Goal: Task Accomplishment & Management: Use online tool/utility

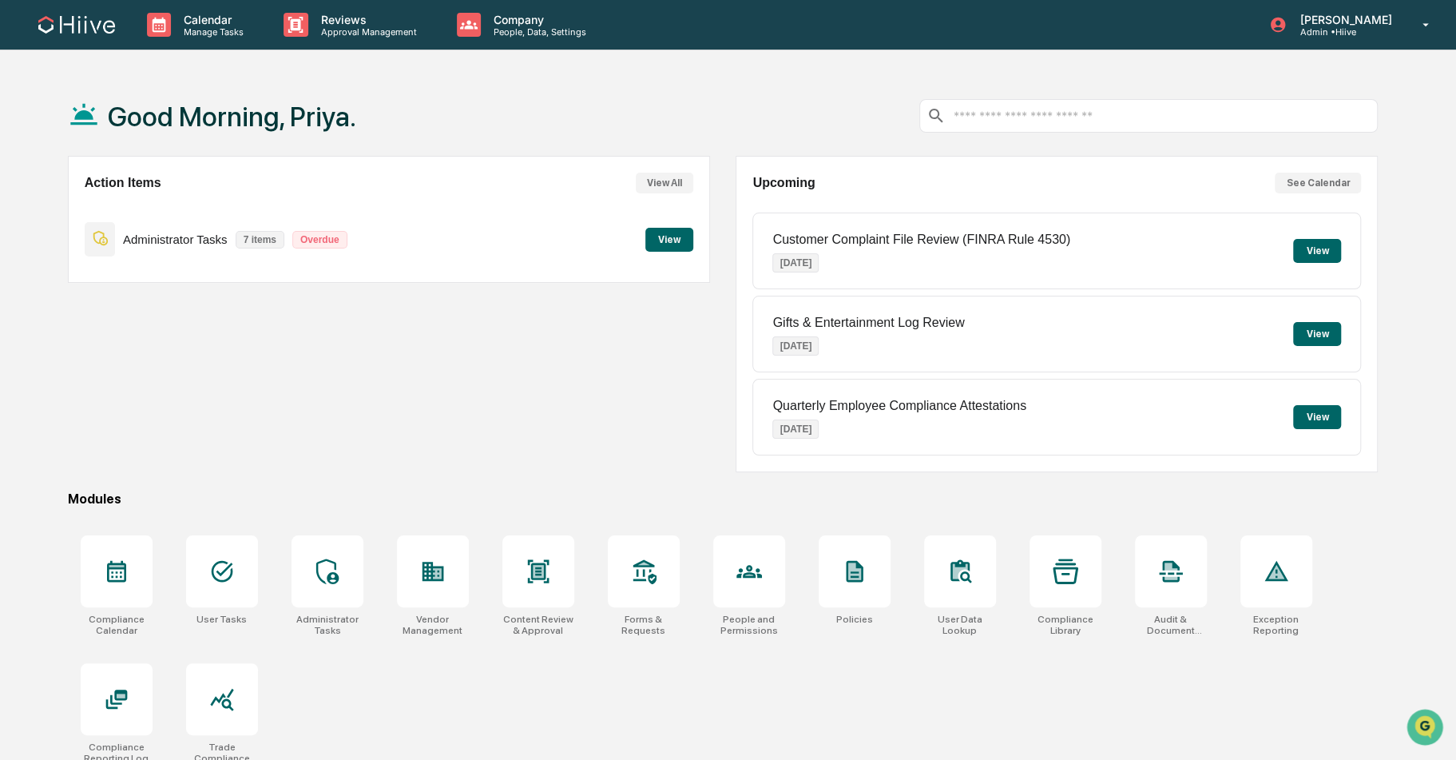
click at [1014, 115] on input "text" at bounding box center [1161, 116] width 419 height 15
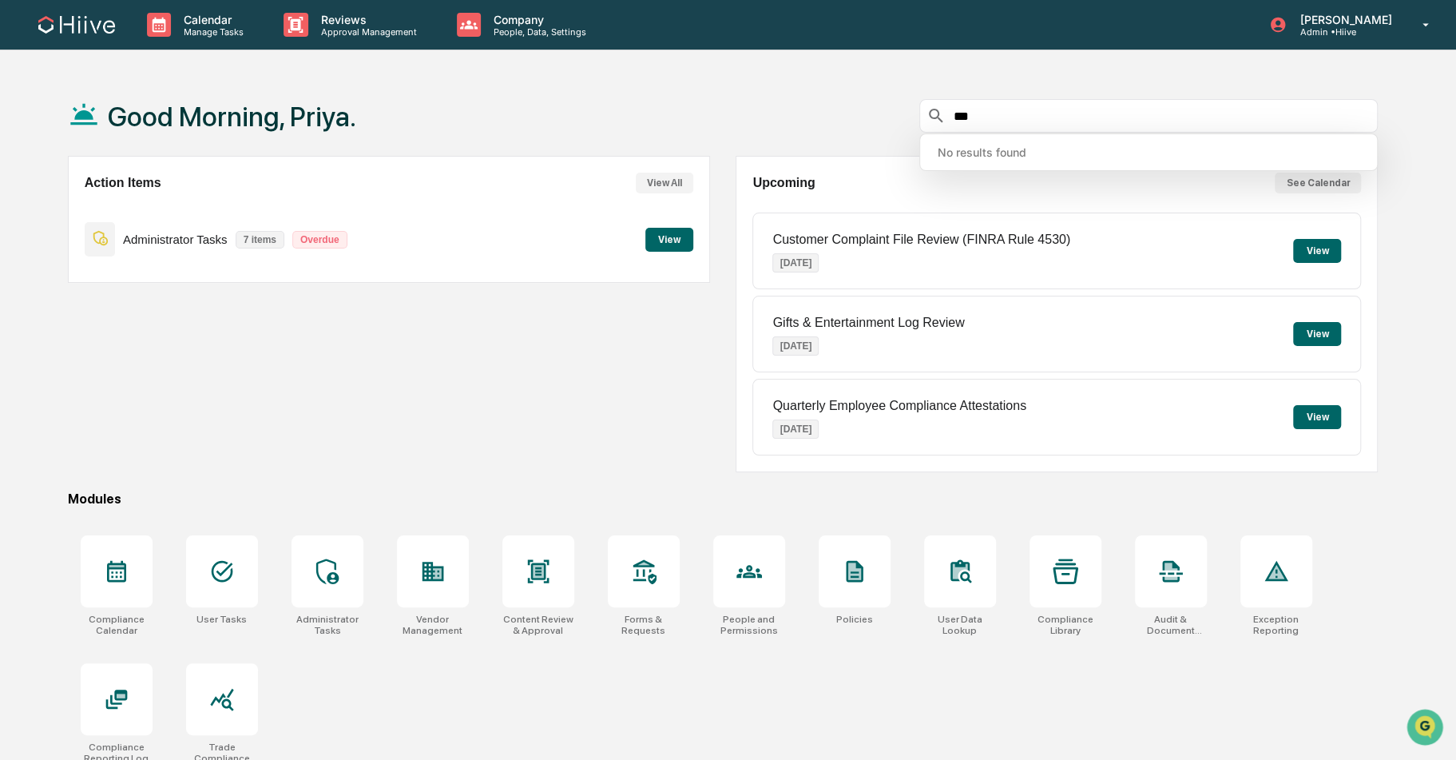
type input "***"
click at [899, 251] on div "Customer Complaint File Review (FINRA Rule 4530) [DATE]" at bounding box center [921, 251] width 298 height 62
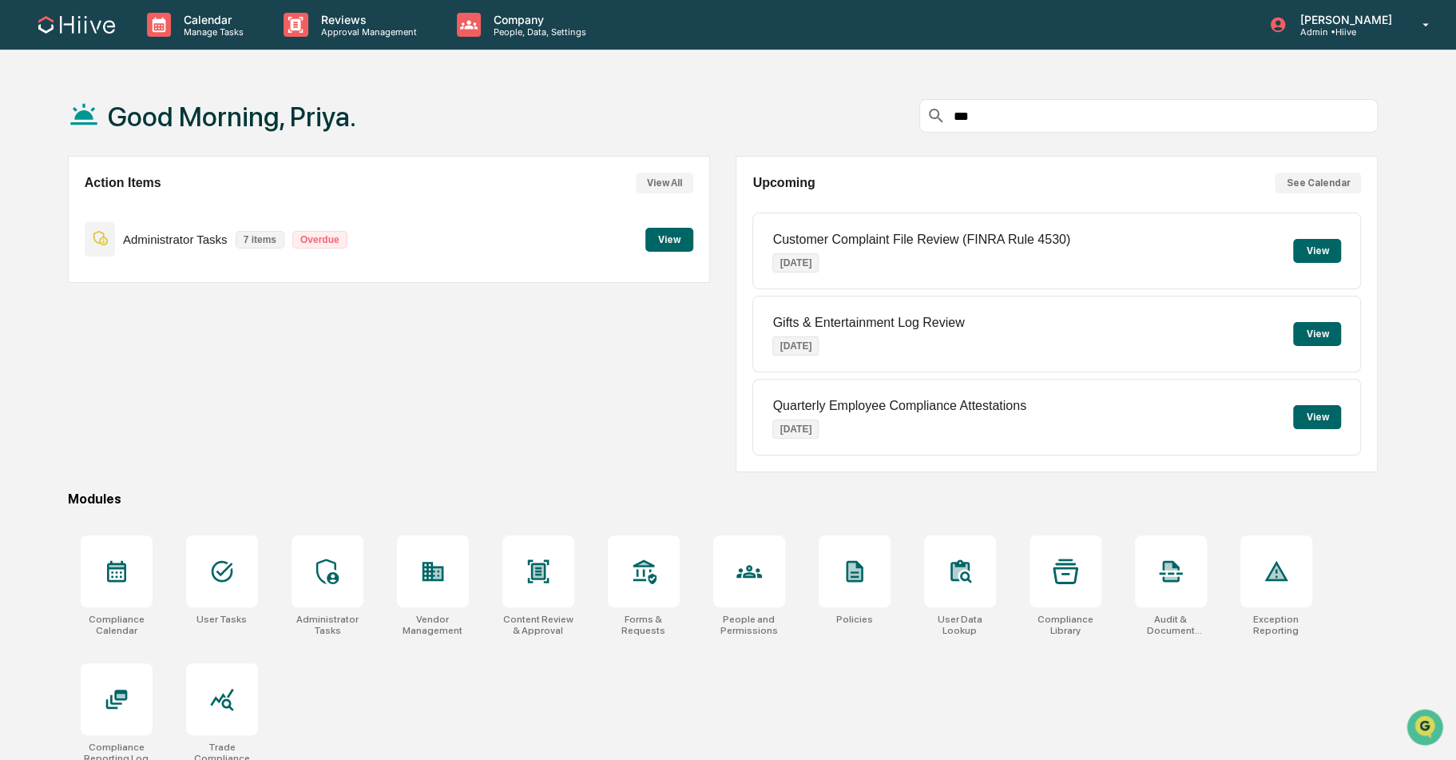
click at [1324, 251] on button "View" at bounding box center [1317, 251] width 48 height 24
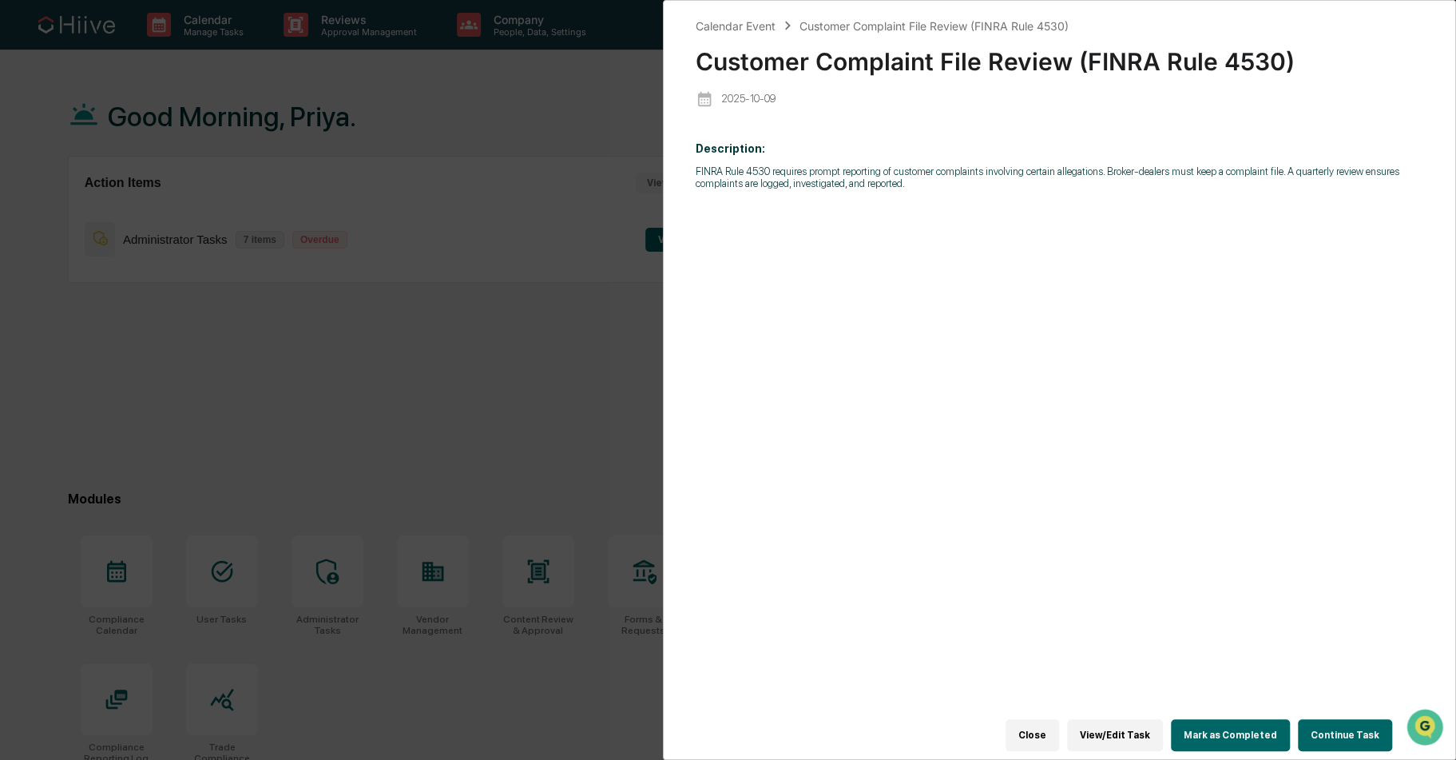
click at [669, 45] on div "Calendar Event Customer Complaint File Review (FINRA Rule 4530) Customer Compla…" at bounding box center [1060, 380] width 794 height 760
drag, startPoint x: 863, startPoint y: 17, endPoint x: 814, endPoint y: 17, distance: 49.5
click at [814, 17] on div "Calendar Event Customer Complaint File Review (FINRA Rule 4530)" at bounding box center [882, 26] width 373 height 18
click at [304, 462] on div "Calendar Event Customer Complaint File Review (FINRA Rule 4530) Customer Compla…" at bounding box center [728, 380] width 1456 height 760
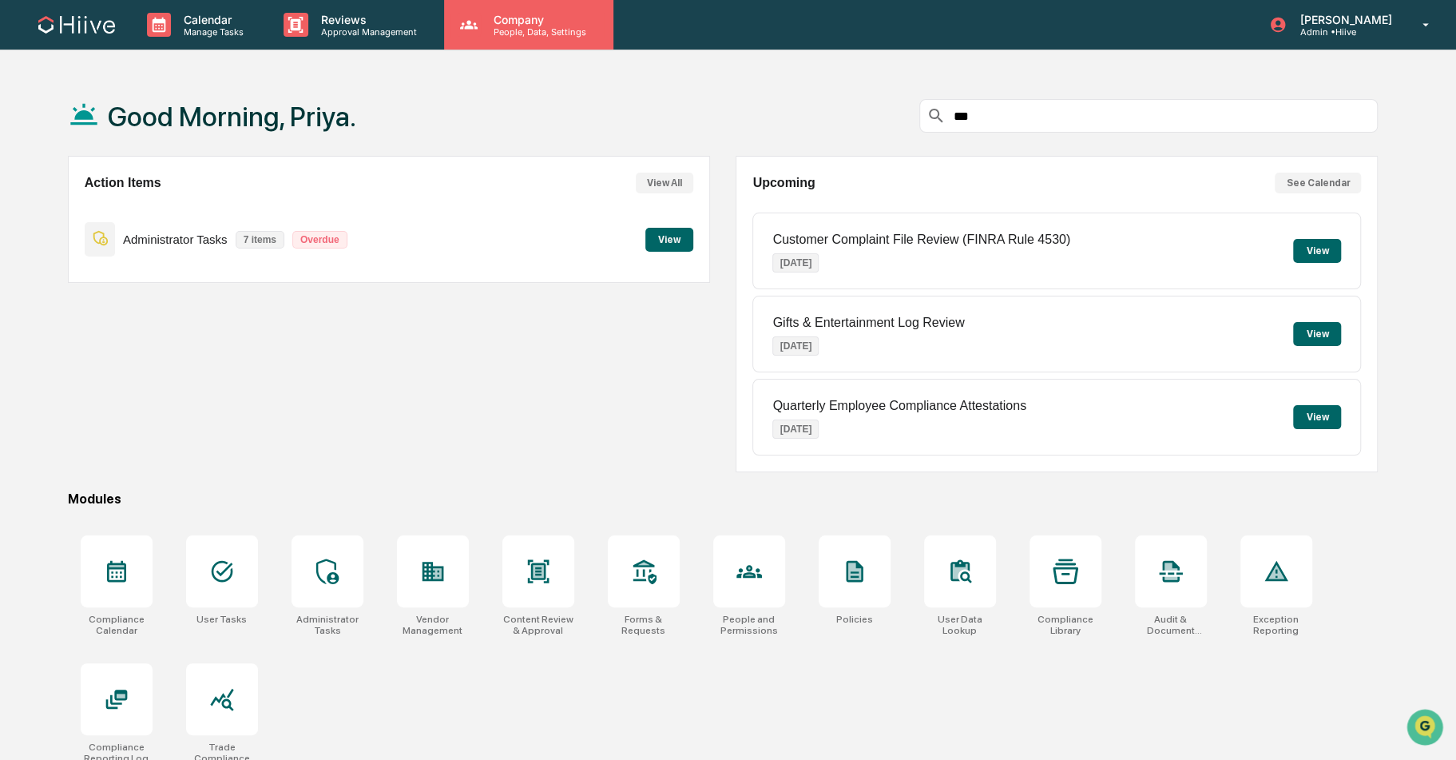
click at [506, 16] on p "Company" at bounding box center [537, 20] width 113 height 14
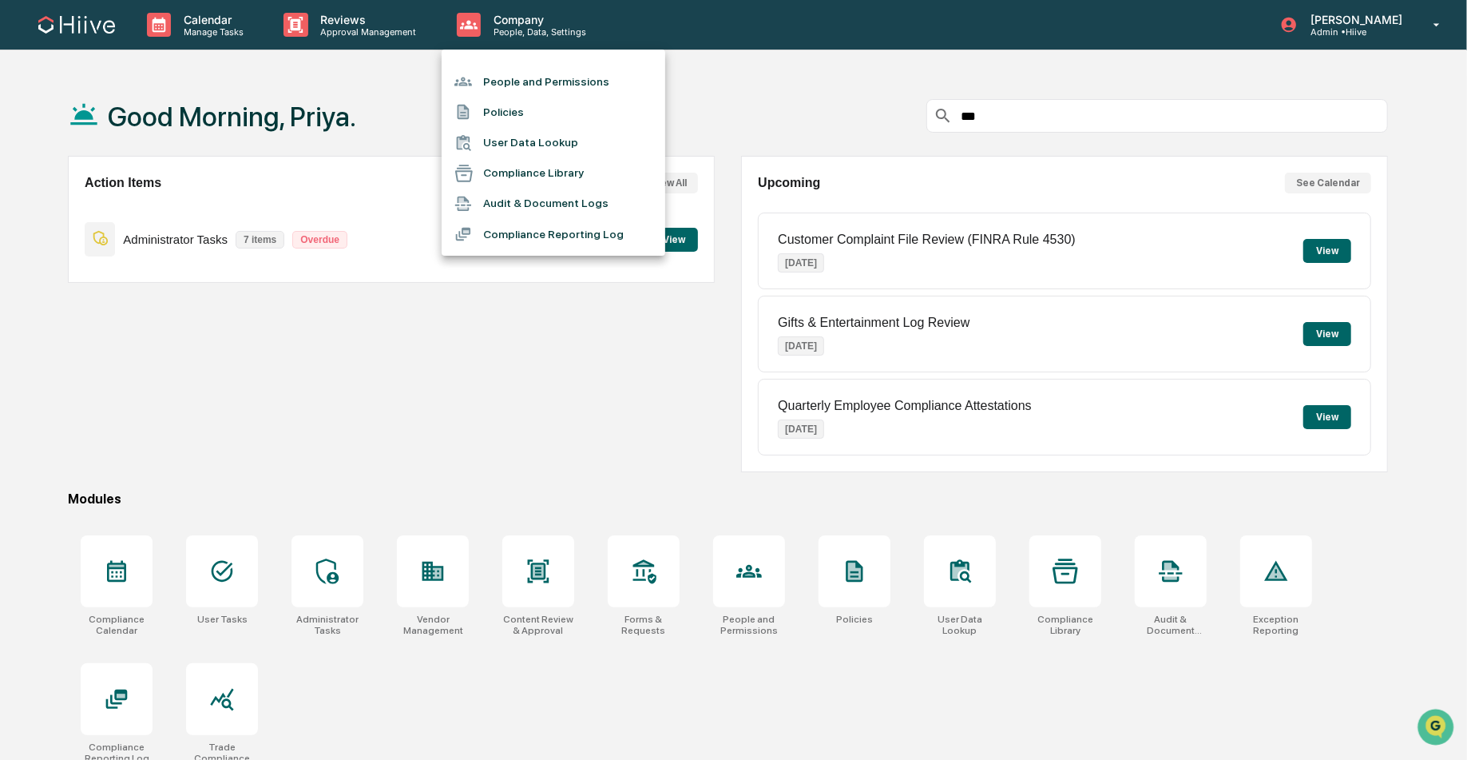
click at [370, 30] on div at bounding box center [733, 380] width 1467 height 760
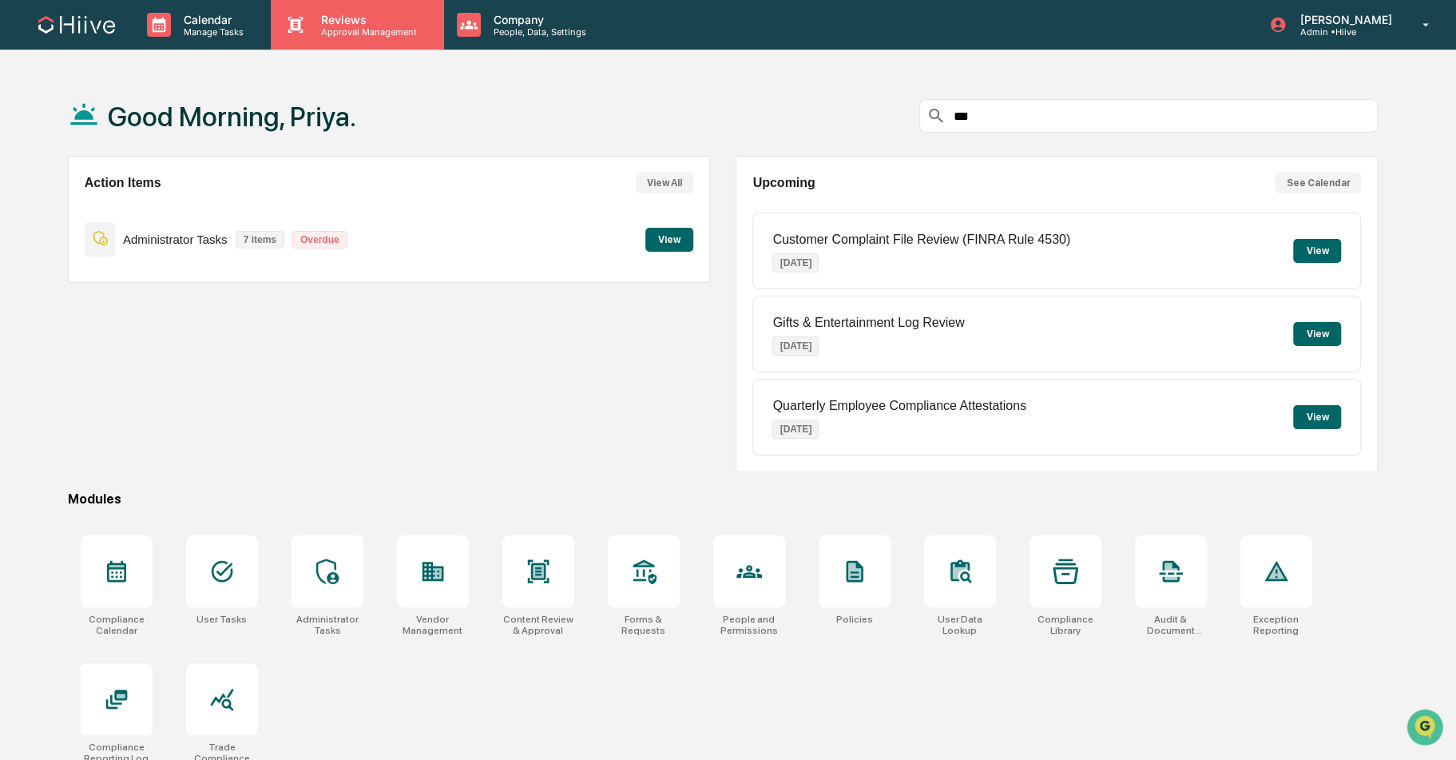
click at [364, 30] on p "Approval Management" at bounding box center [366, 31] width 117 height 11
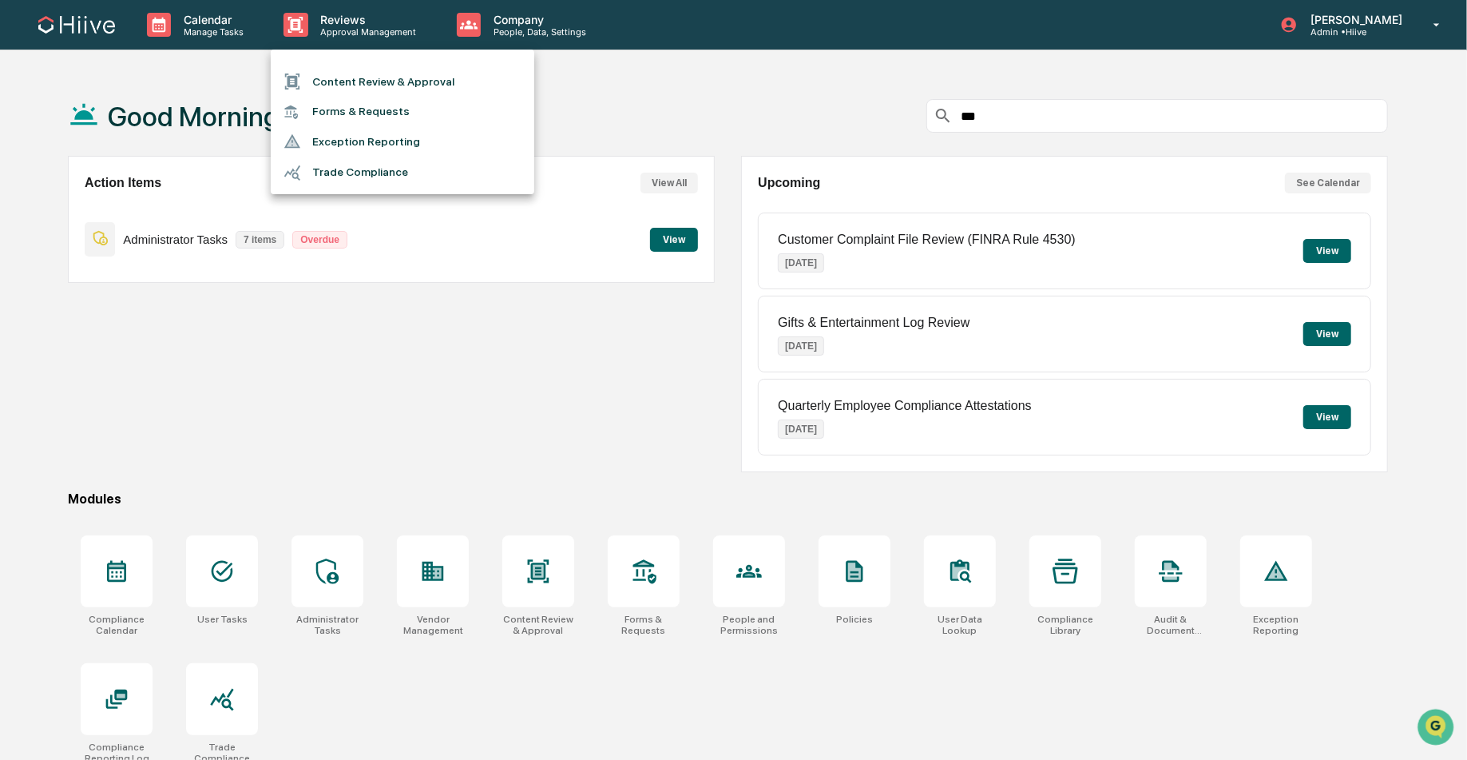
click at [339, 118] on li "Forms & Requests" at bounding box center [403, 112] width 264 height 30
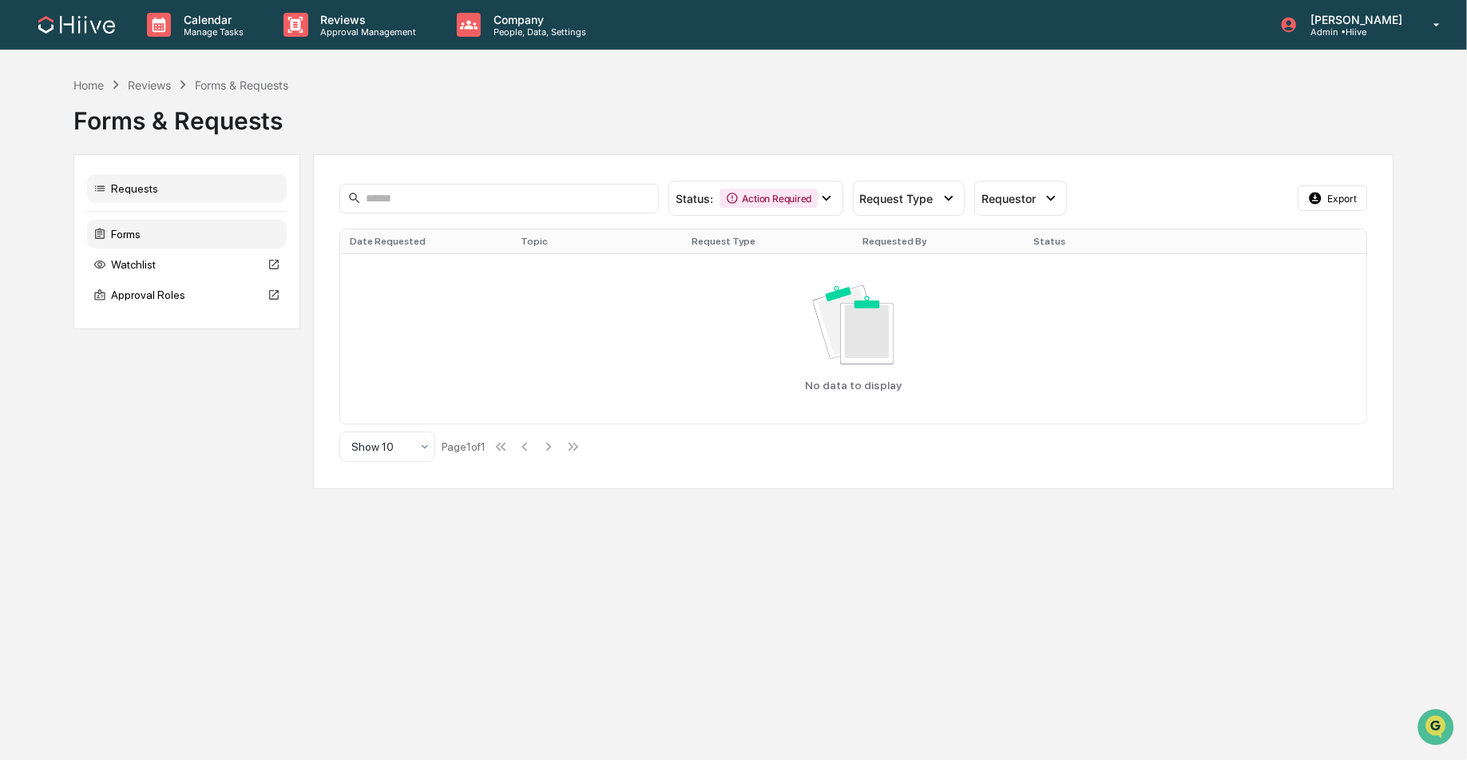
click at [171, 237] on div "Forms" at bounding box center [187, 234] width 200 height 29
click at [351, 27] on p "Approval Management" at bounding box center [366, 31] width 117 height 11
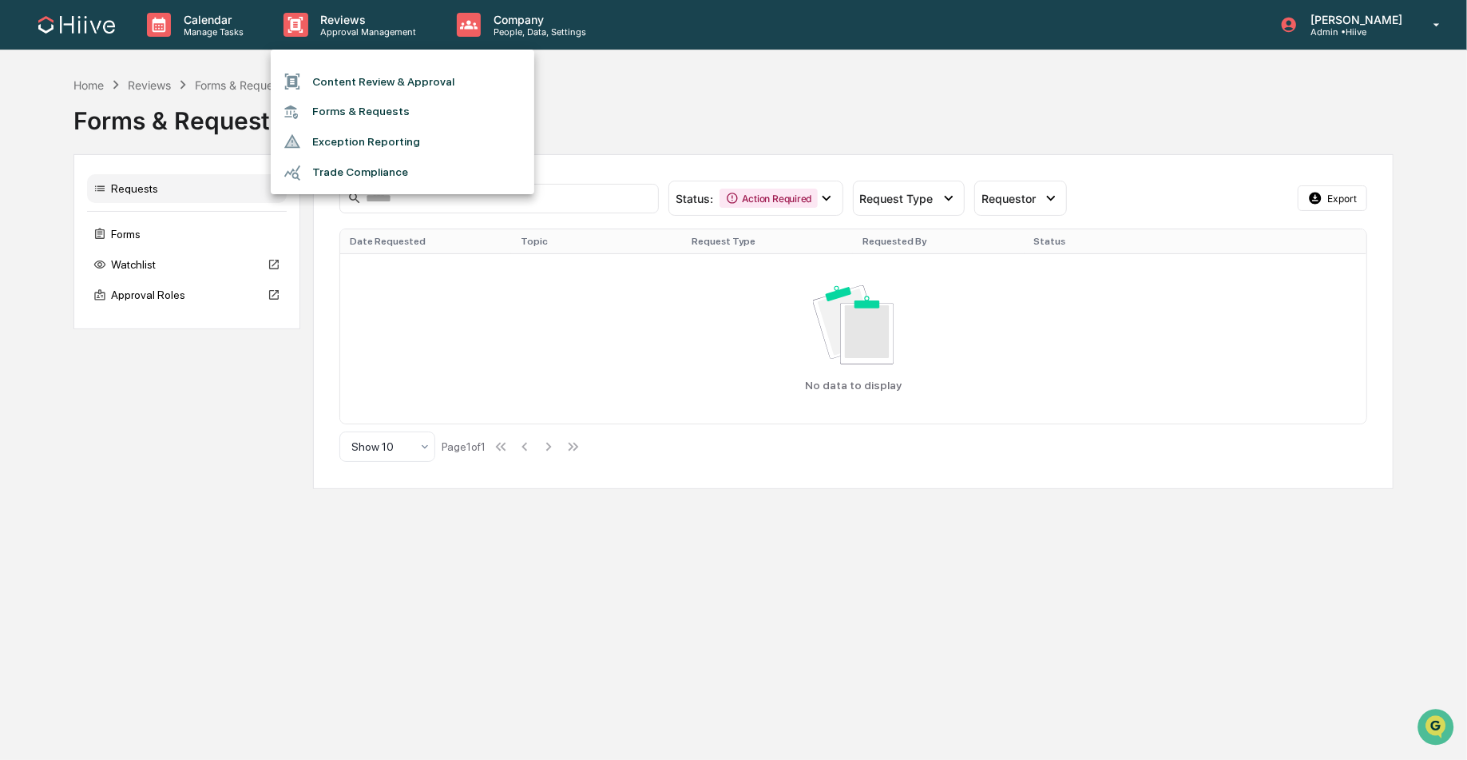
click at [507, 28] on div at bounding box center [733, 380] width 1467 height 760
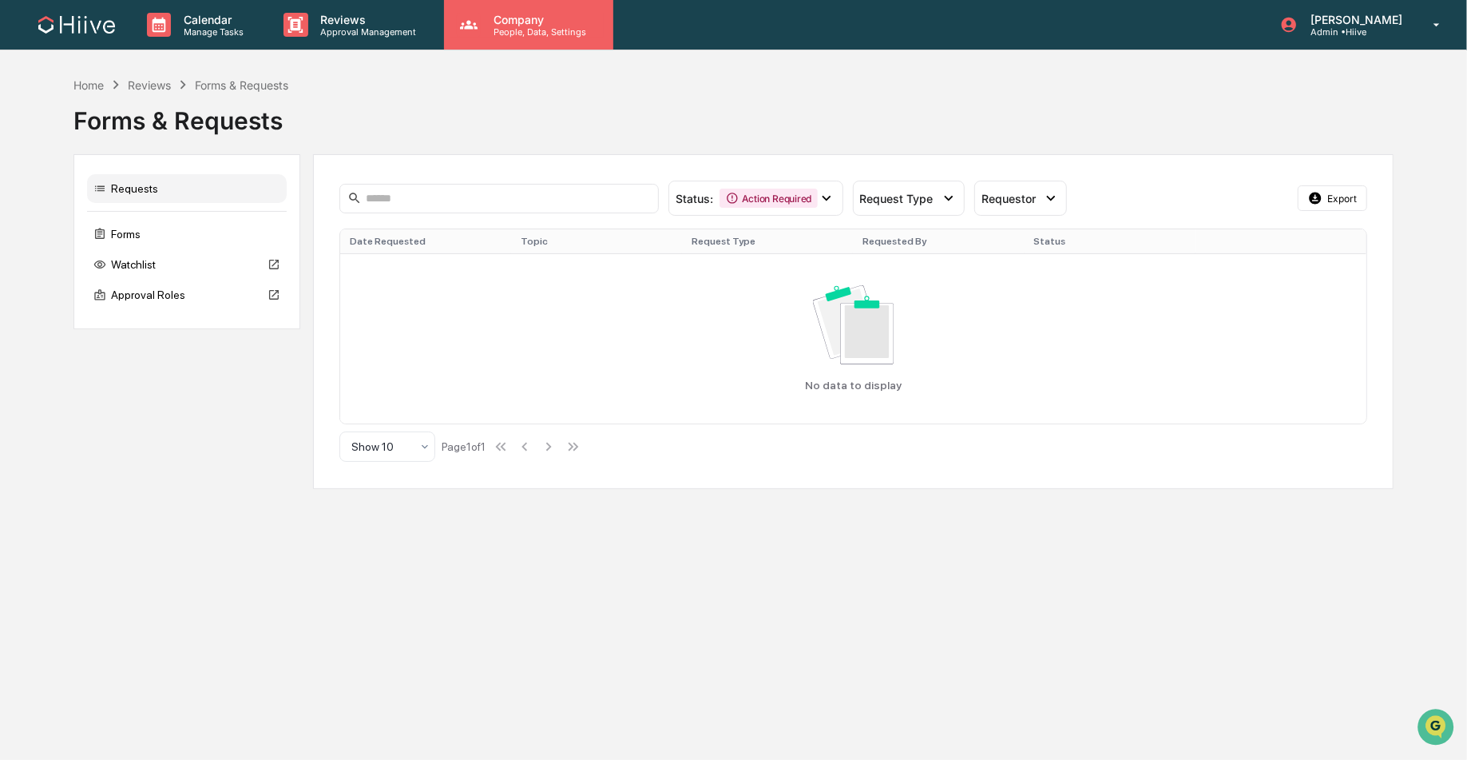
click at [511, 26] on p "People, Data, Settings" at bounding box center [537, 31] width 113 height 11
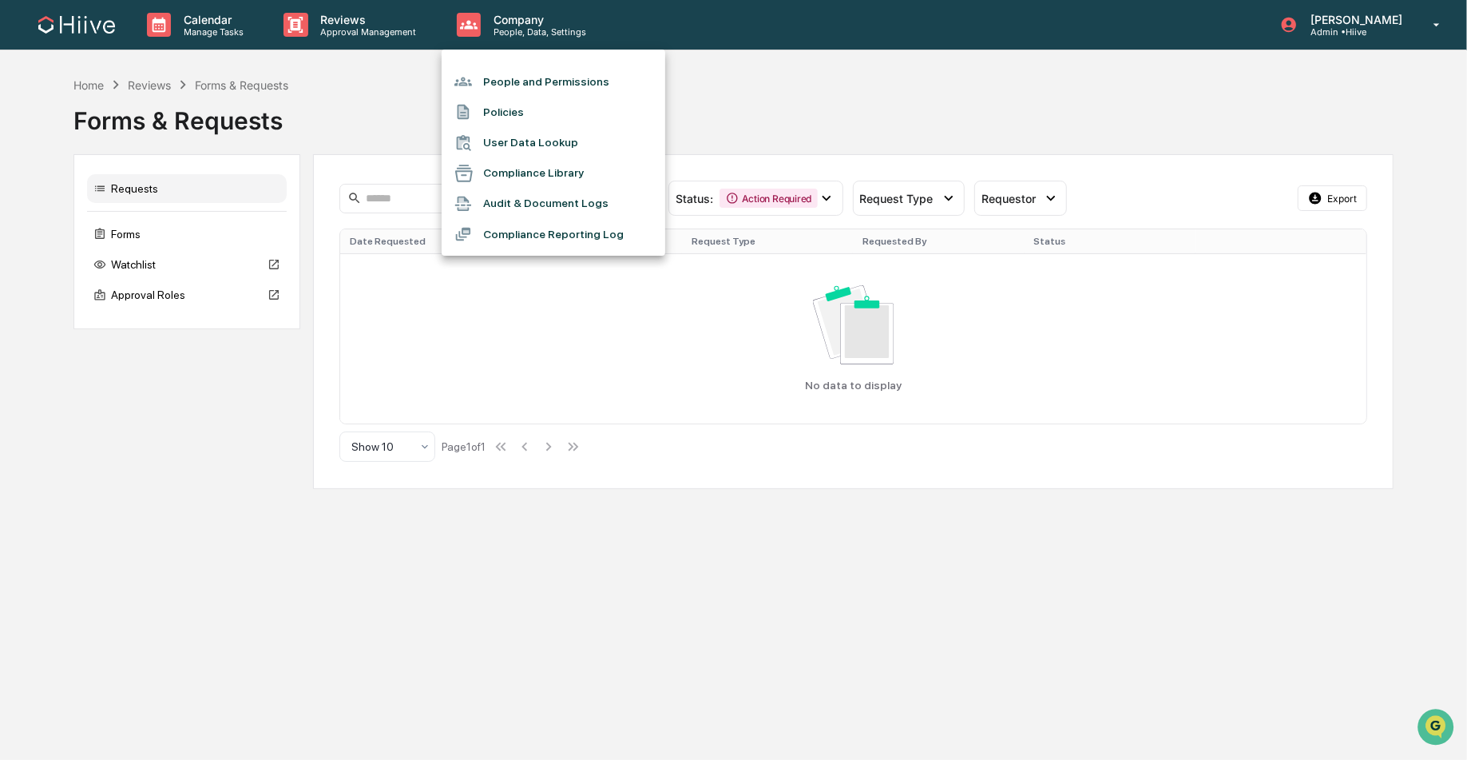
click at [359, 28] on div at bounding box center [733, 380] width 1467 height 760
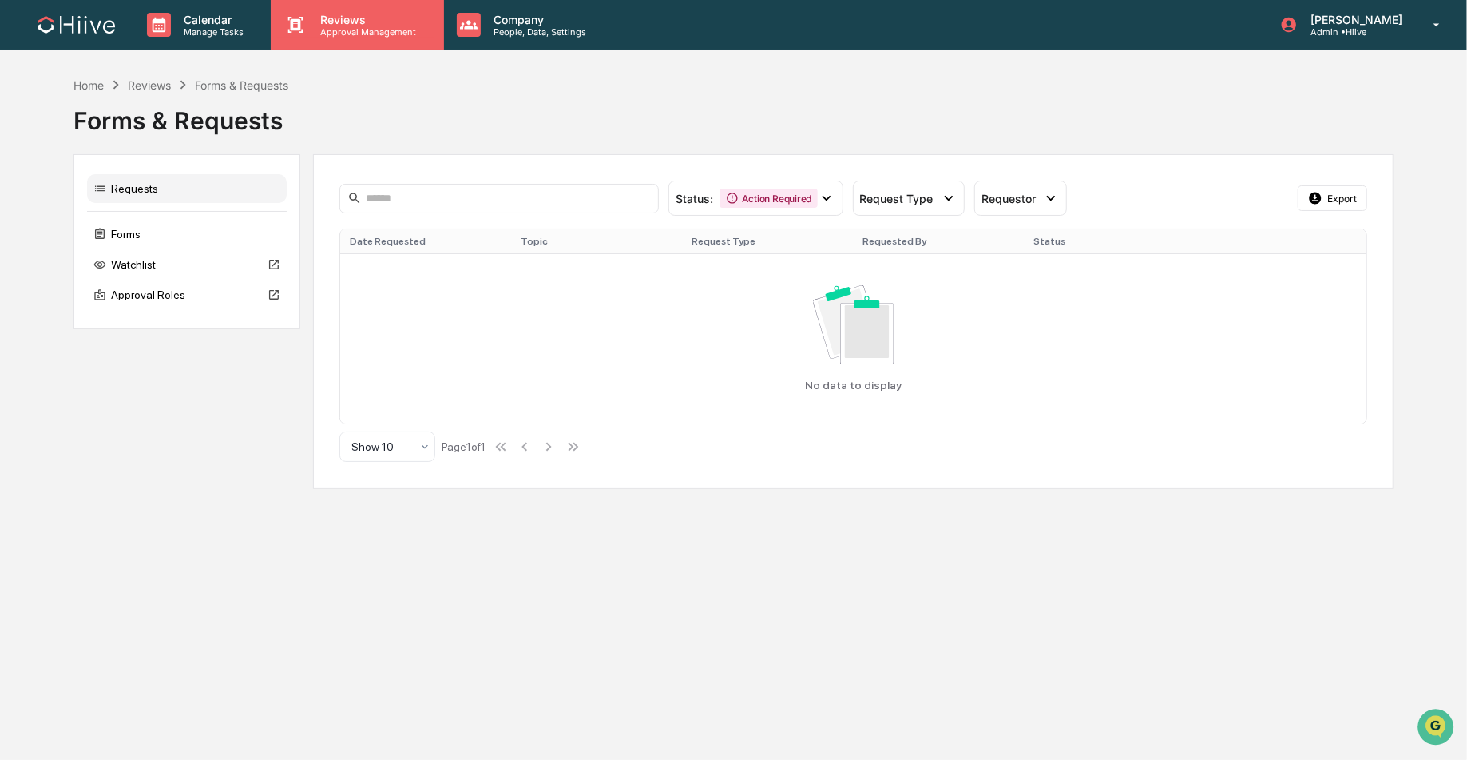
click at [336, 32] on p "Approval Management" at bounding box center [366, 31] width 117 height 11
click at [137, 229] on div "Forms" at bounding box center [187, 234] width 200 height 29
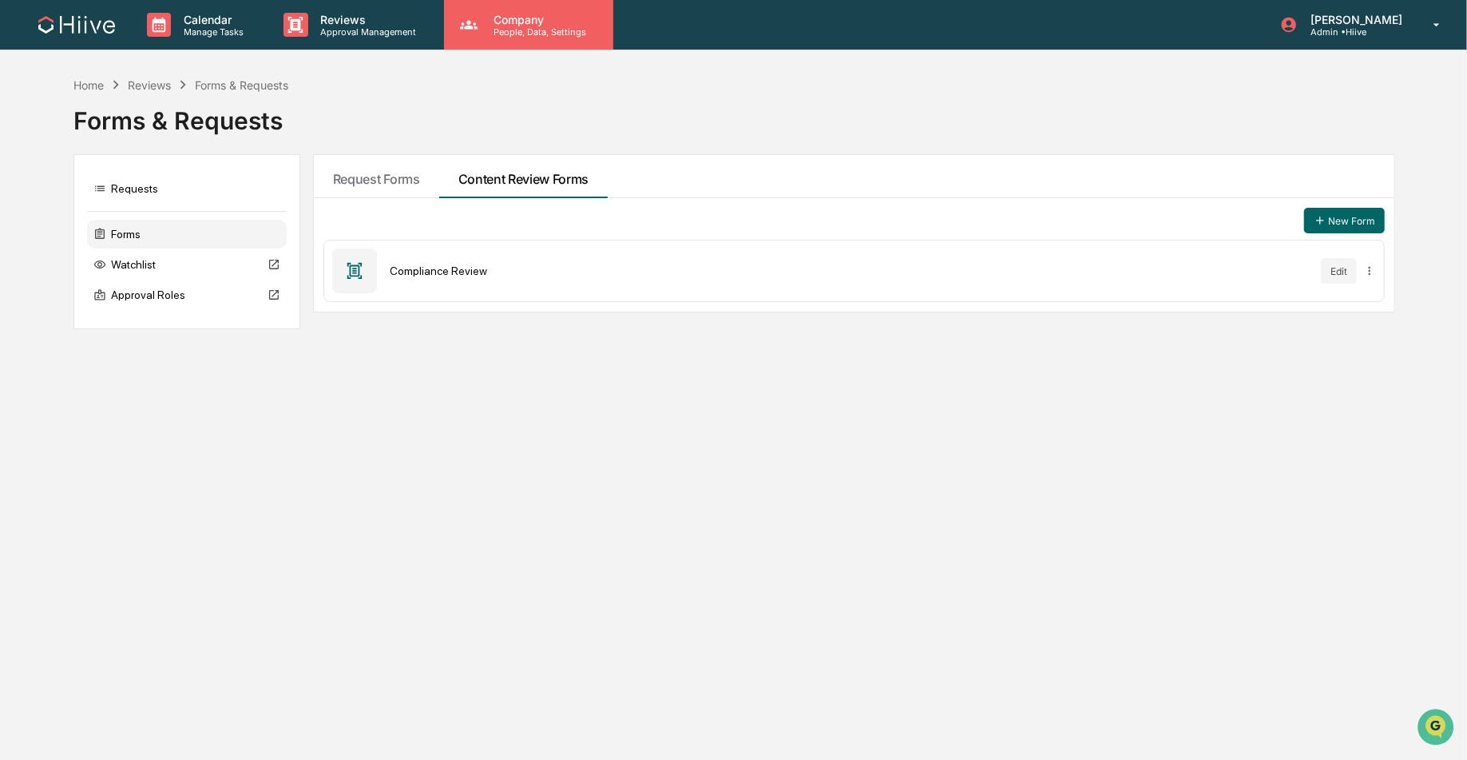
click at [522, 27] on p "People, Data, Settings" at bounding box center [537, 31] width 113 height 11
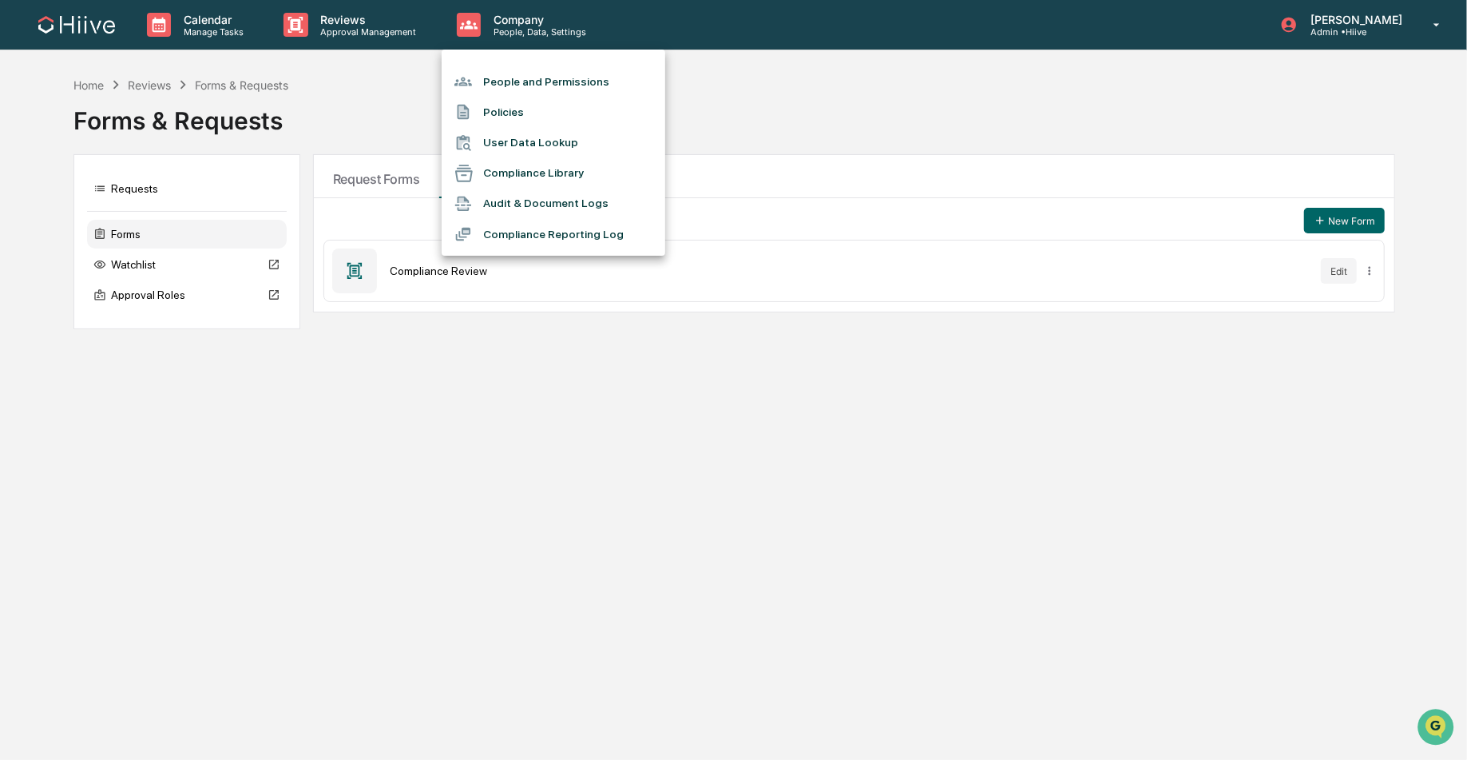
click at [356, 30] on div at bounding box center [733, 380] width 1467 height 760
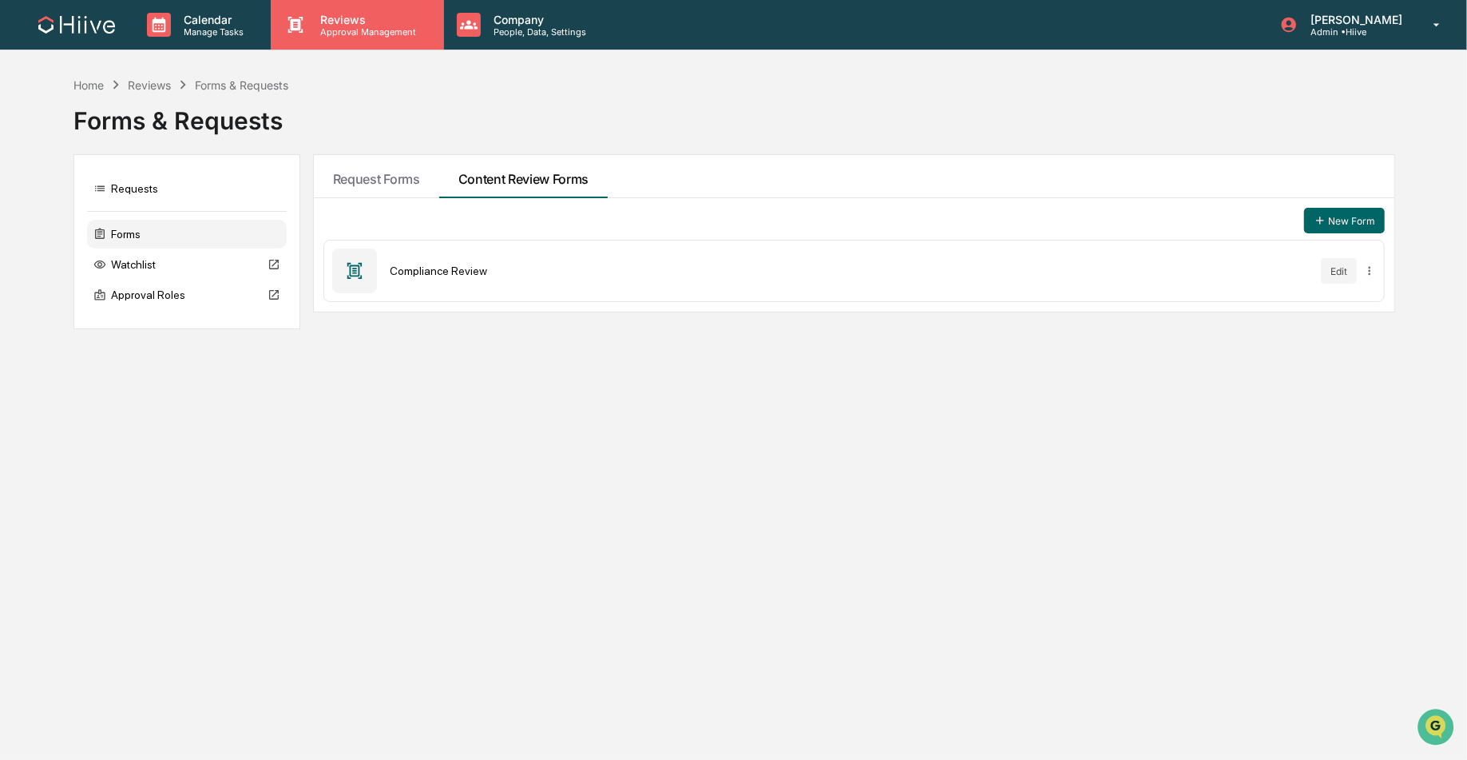
click at [372, 32] on p "Approval Management" at bounding box center [366, 31] width 117 height 11
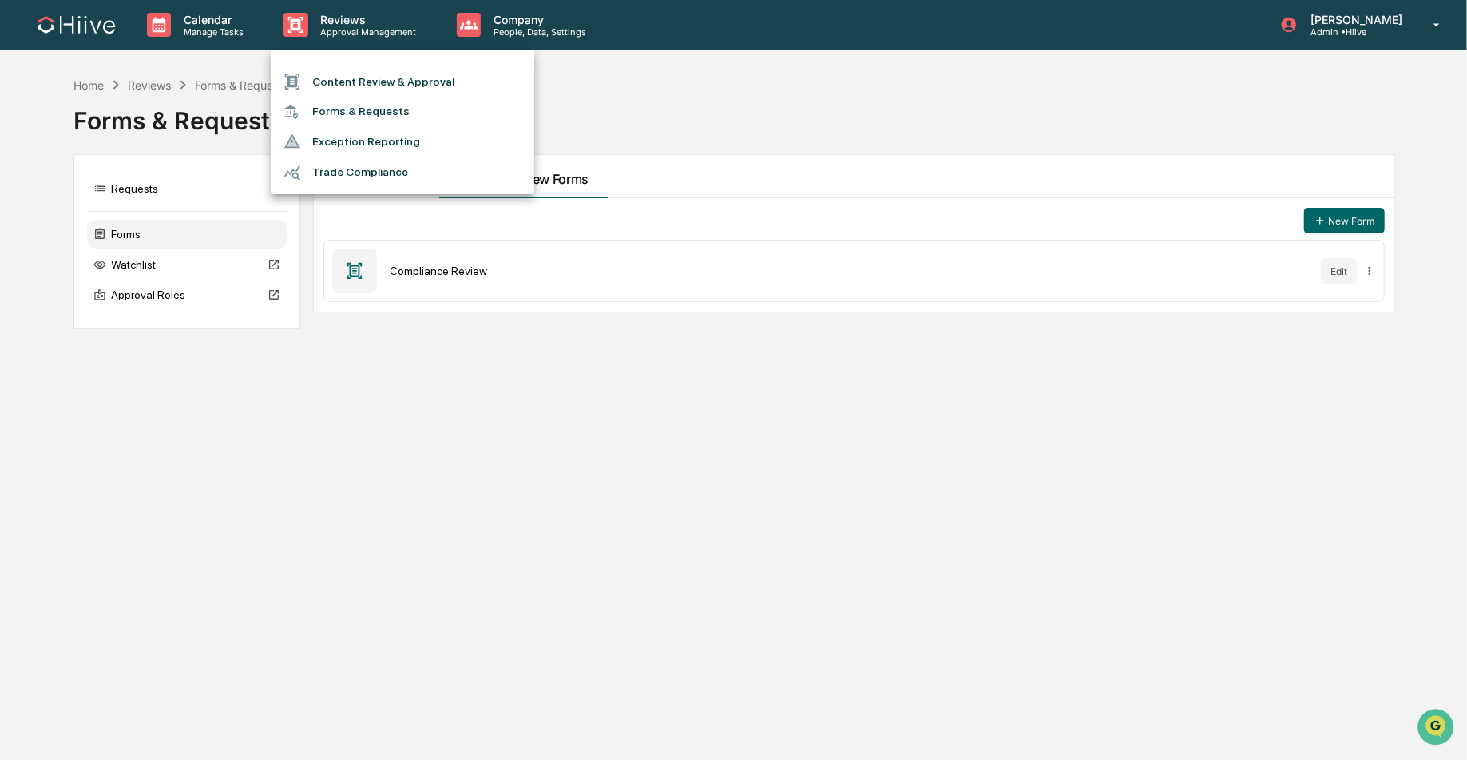
click at [343, 113] on li "Forms & Requests" at bounding box center [403, 112] width 264 height 30
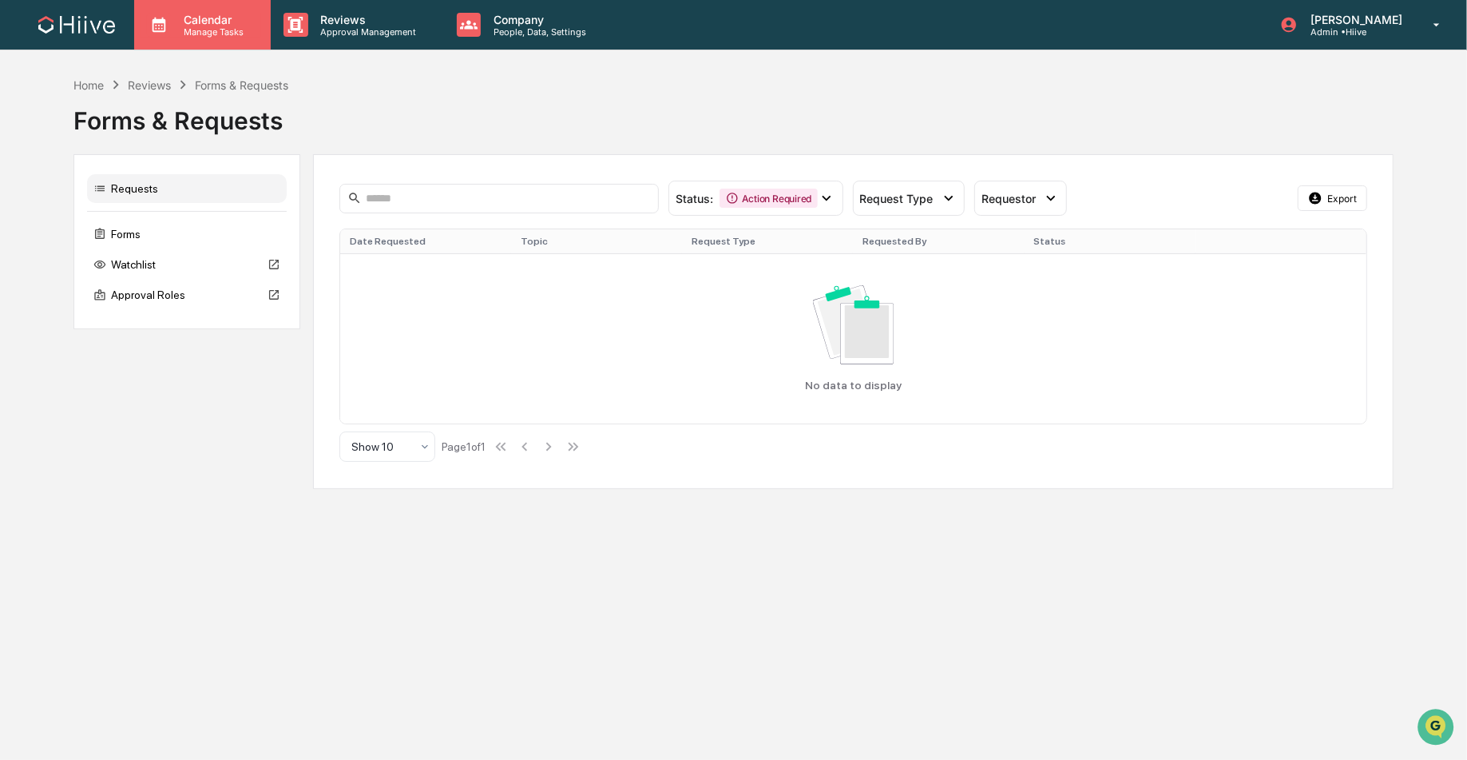
click at [220, 21] on p "Calendar" at bounding box center [211, 20] width 81 height 14
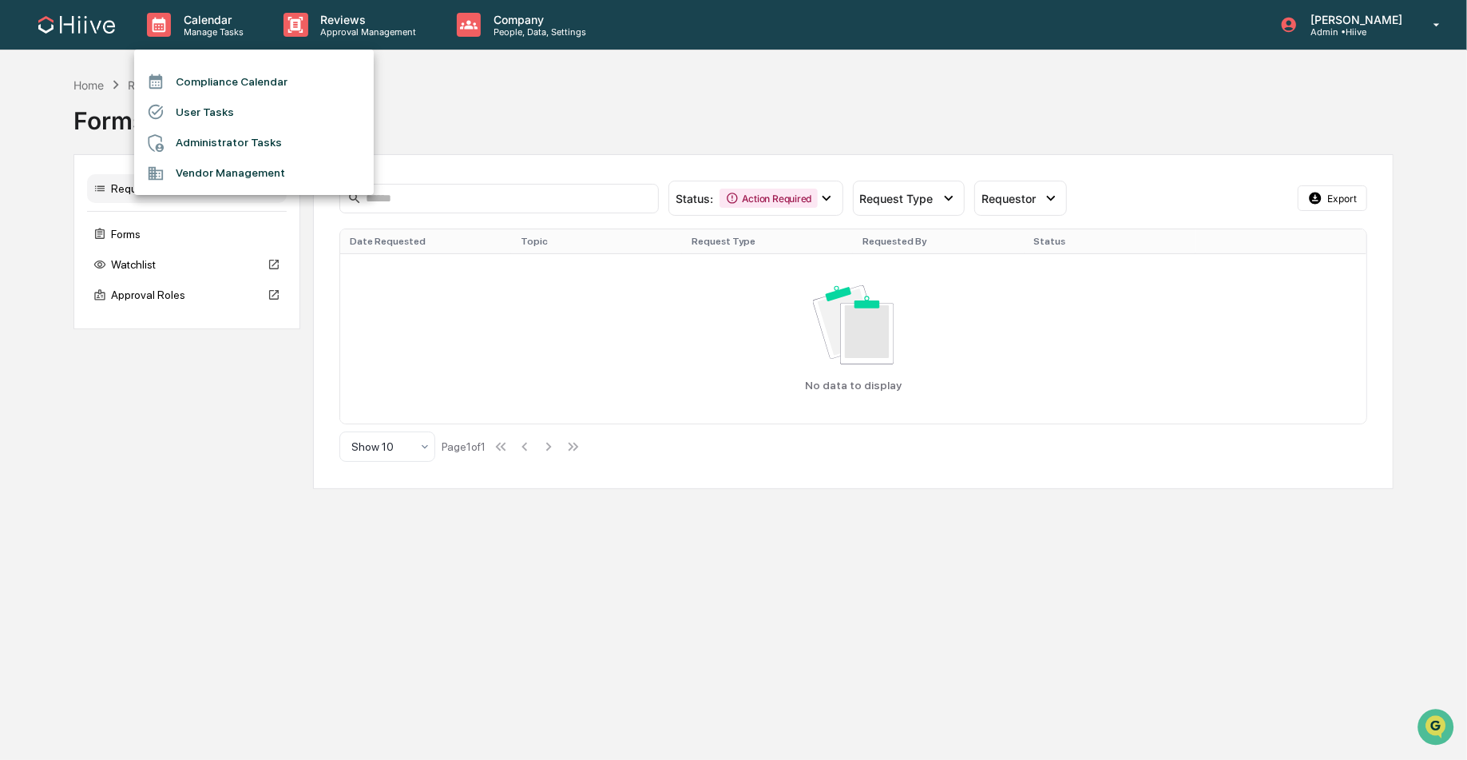
click at [145, 239] on div at bounding box center [733, 380] width 1467 height 760
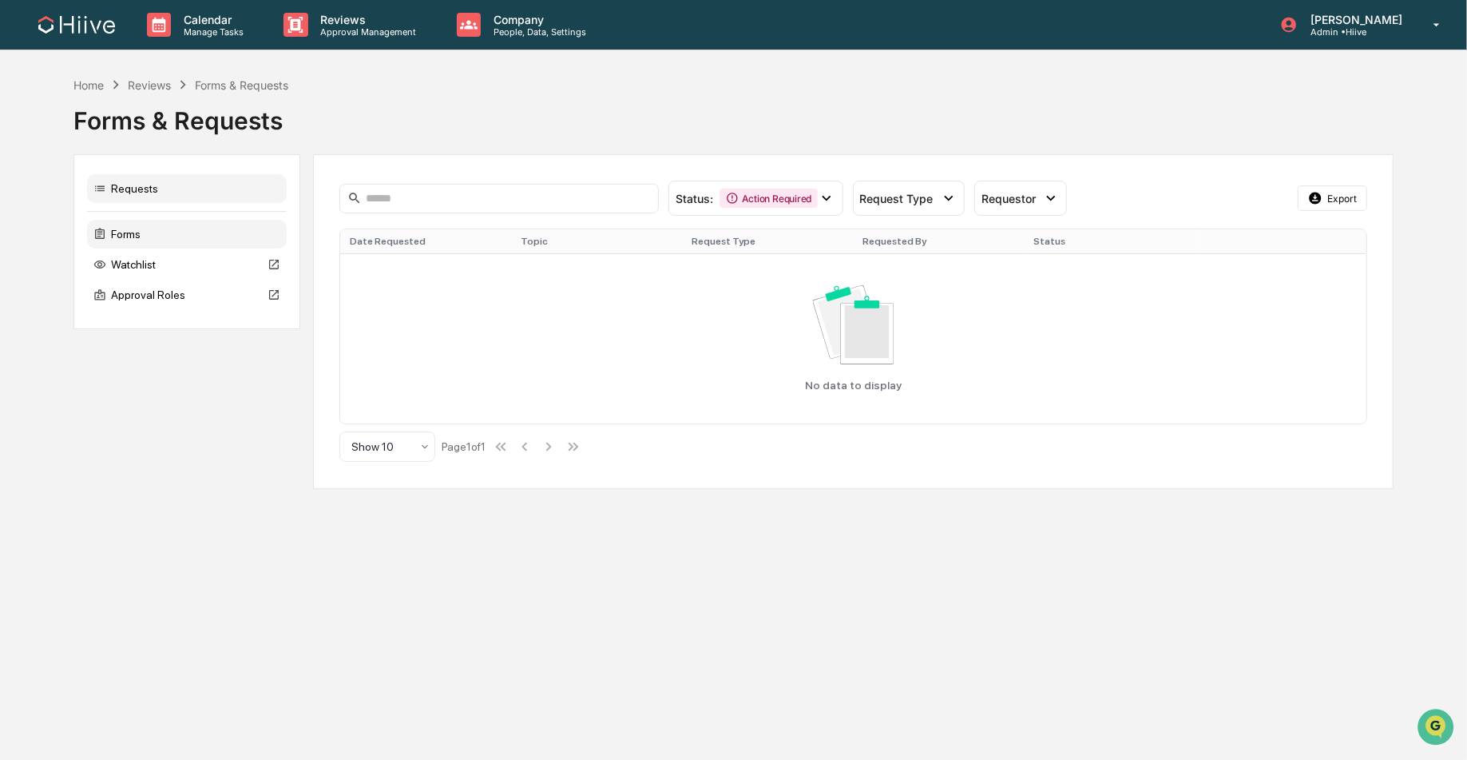
click at [153, 238] on div "Forms" at bounding box center [187, 234] width 200 height 29
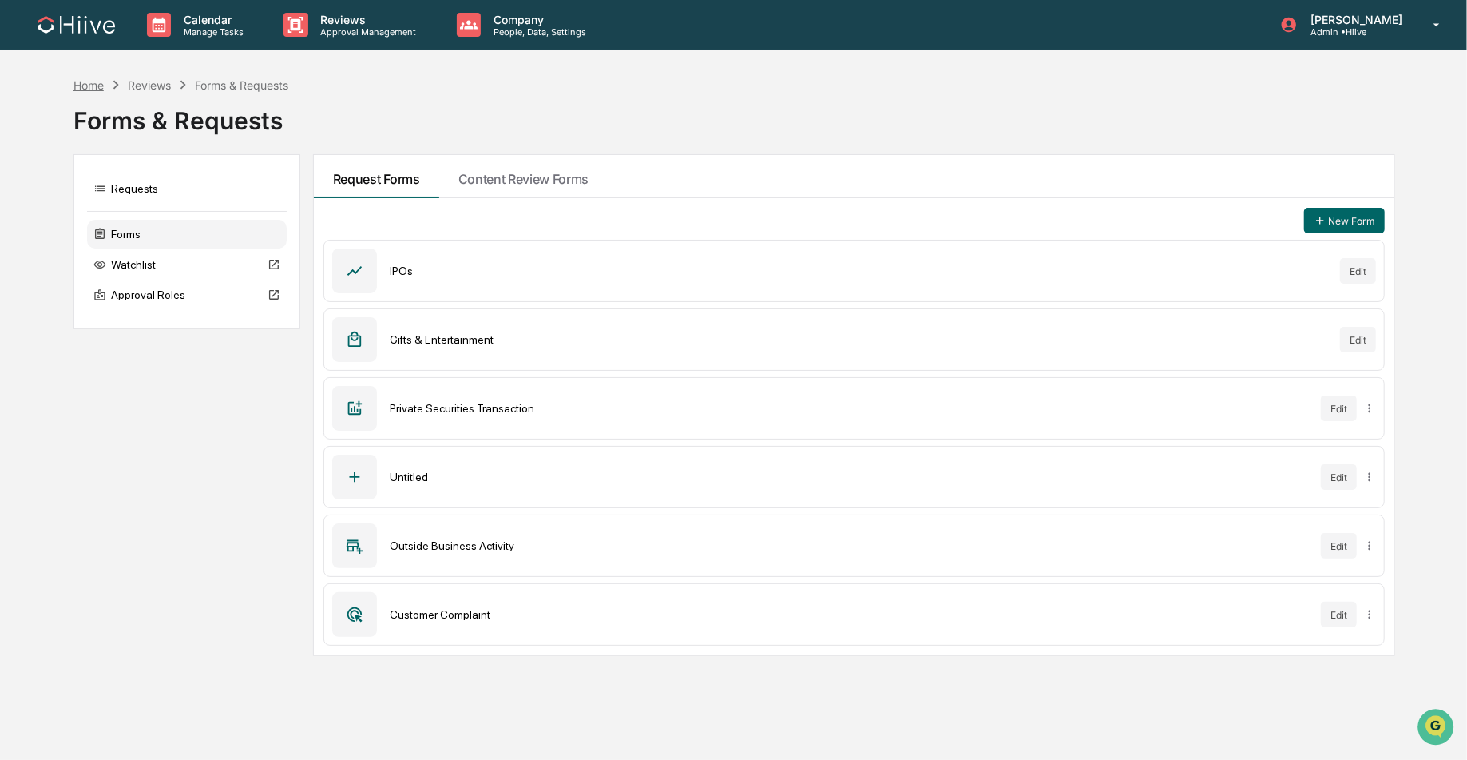
click at [78, 82] on div "Home" at bounding box center [88, 85] width 30 height 14
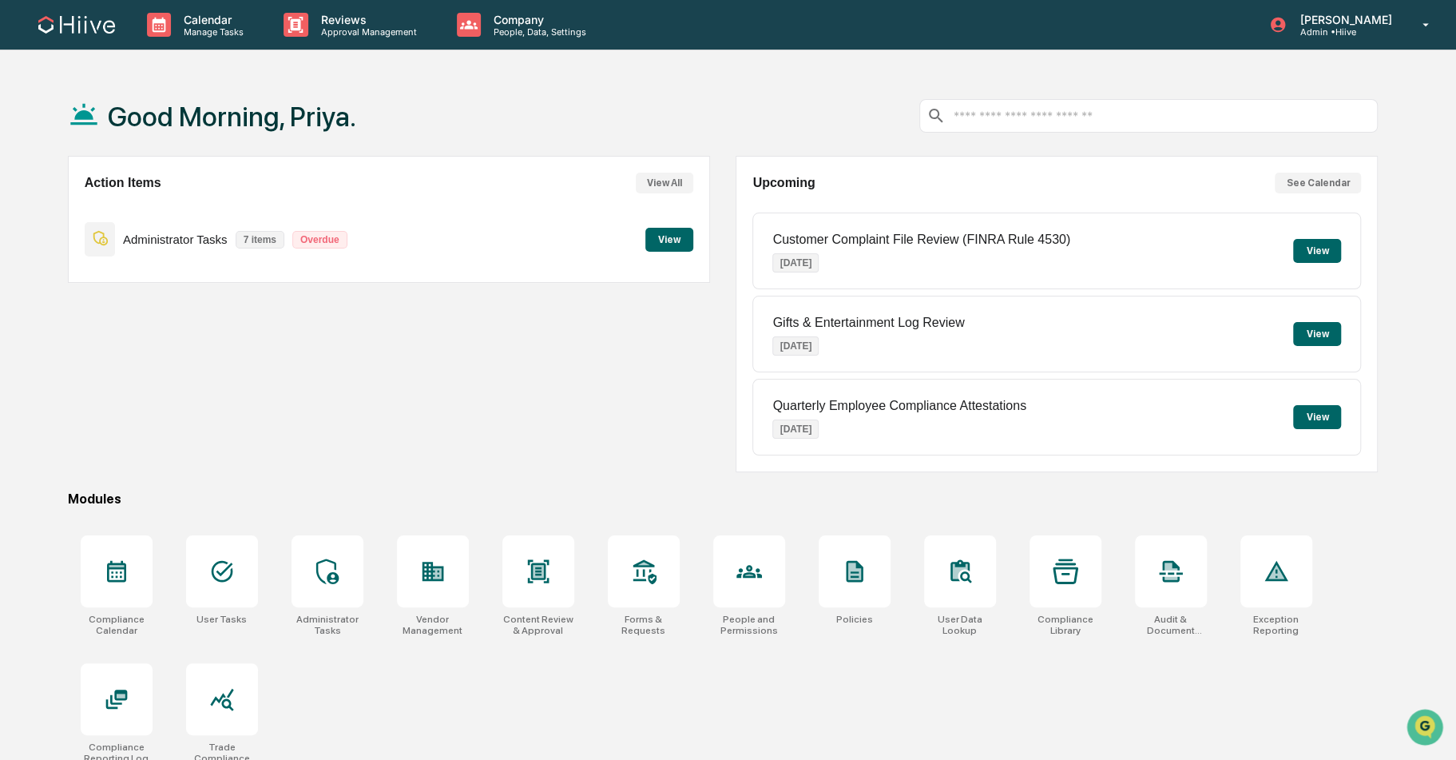
click at [994, 110] on input "text" at bounding box center [1161, 116] width 419 height 15
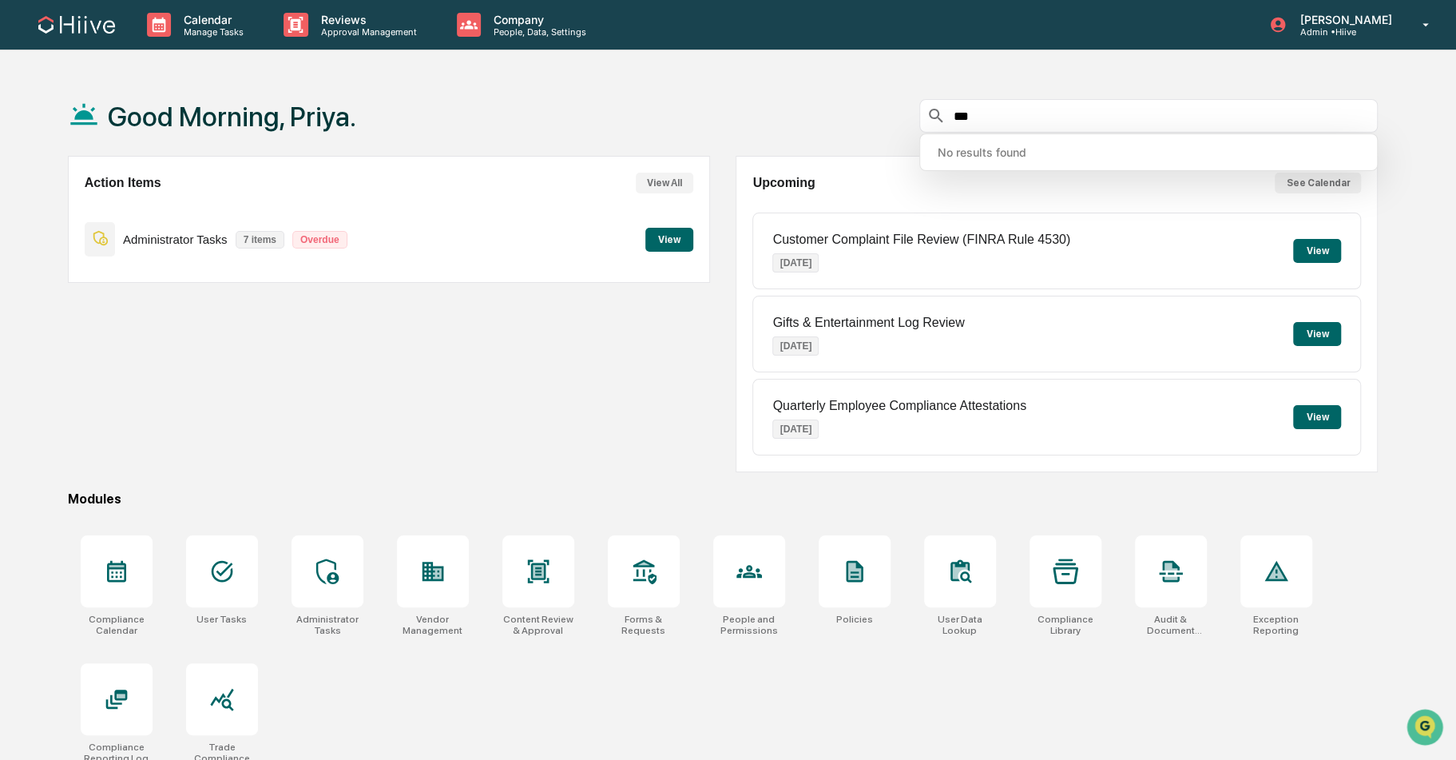
type input "***"
click at [208, 35] on p "Manage Tasks" at bounding box center [211, 31] width 81 height 11
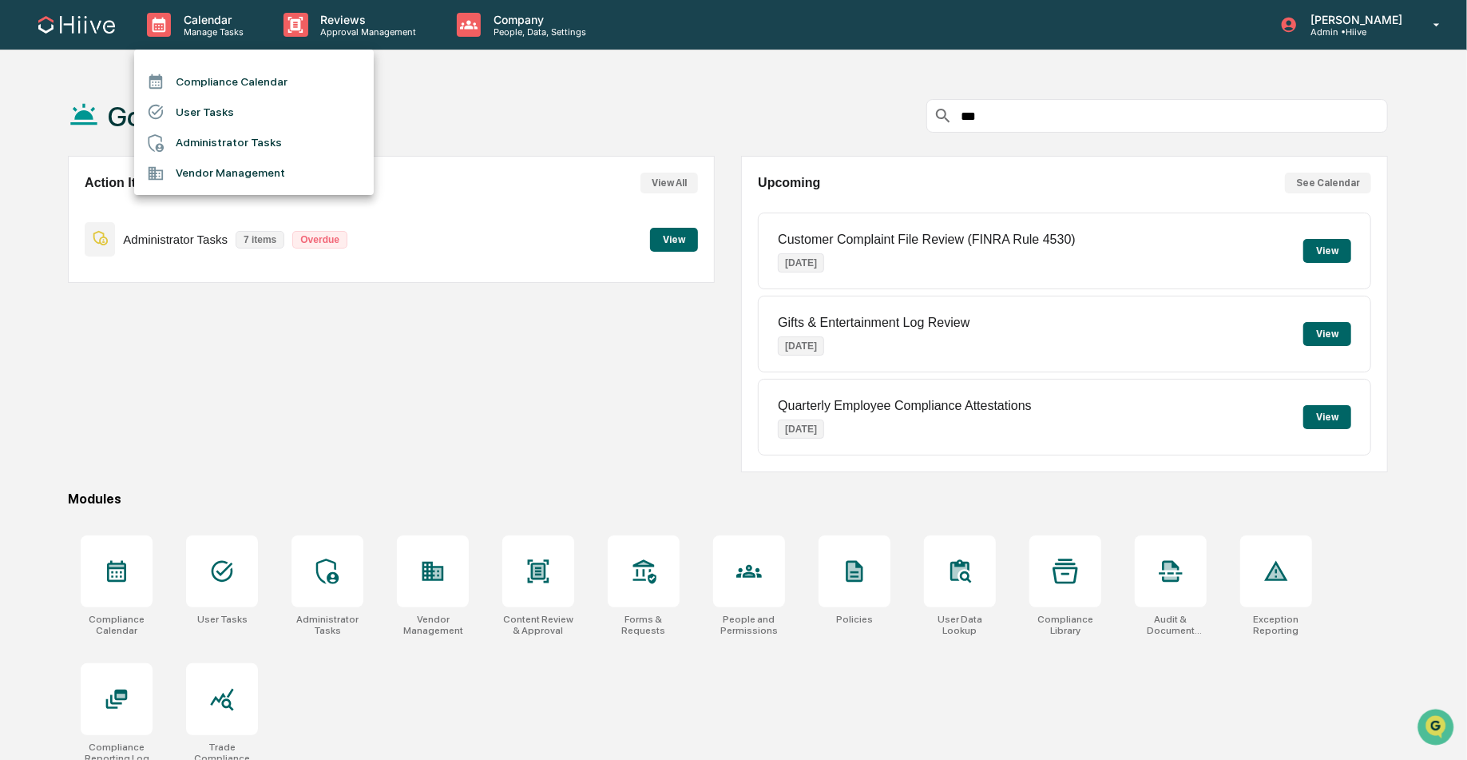
click at [209, 151] on li "Administrator Tasks" at bounding box center [254, 143] width 240 height 30
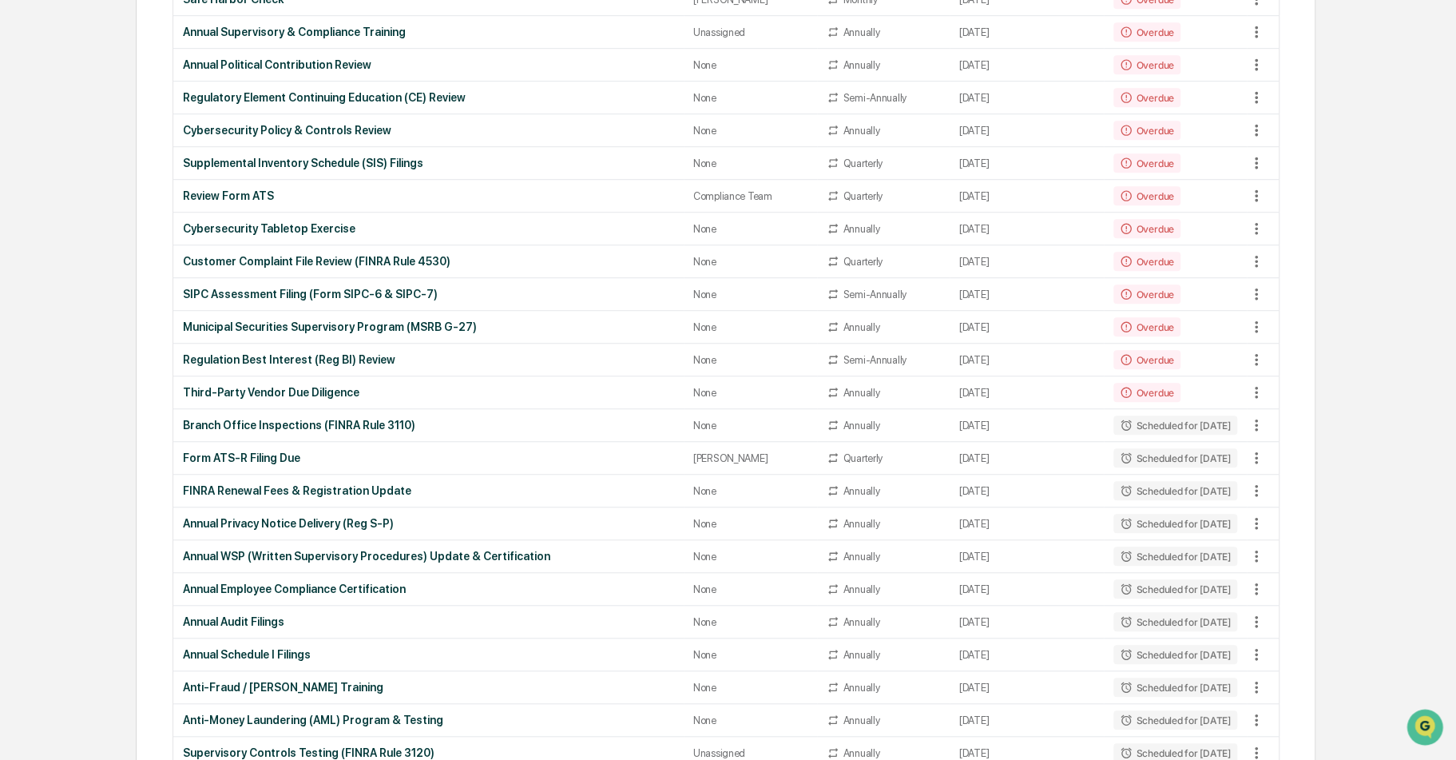
scroll to position [691, 0]
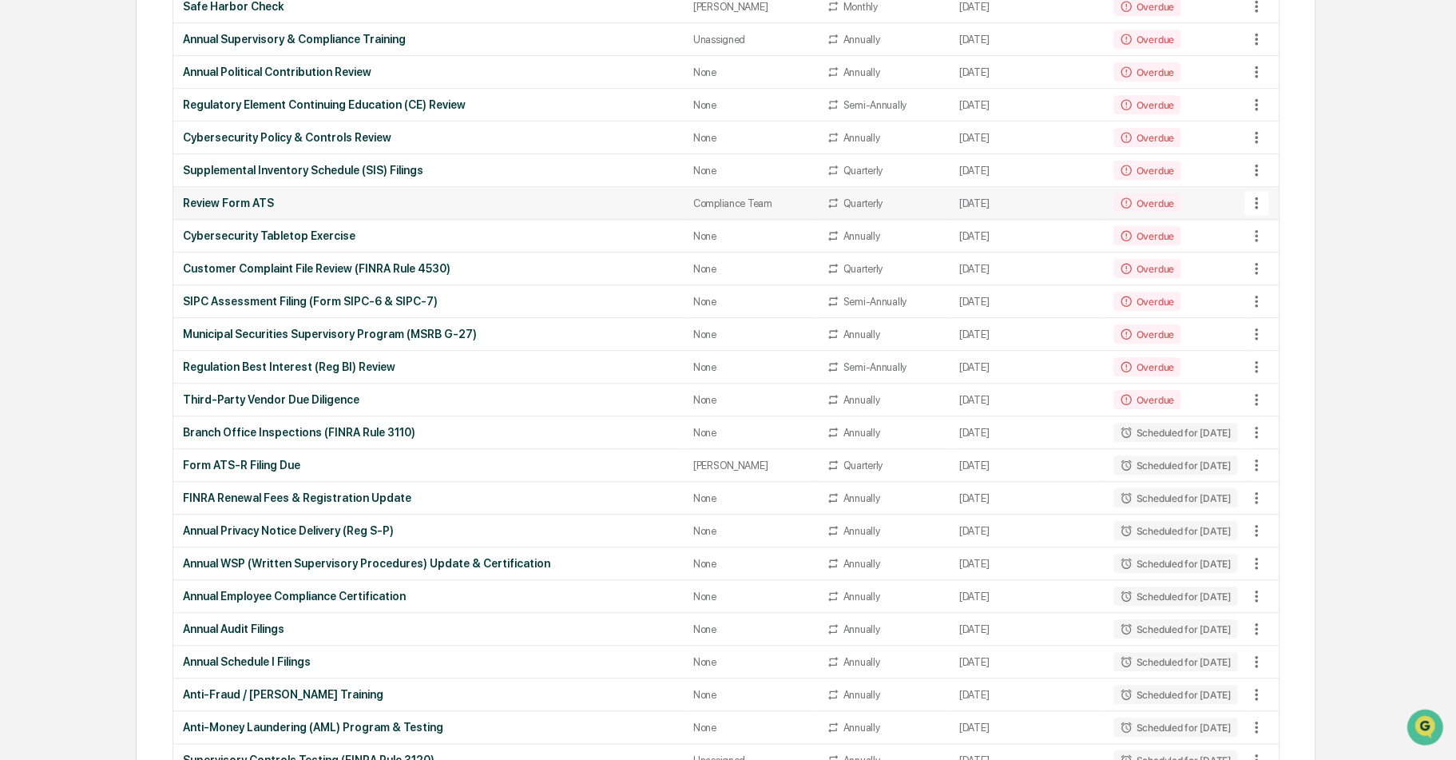
click at [244, 196] on div "Review Form ATS" at bounding box center [428, 202] width 491 height 13
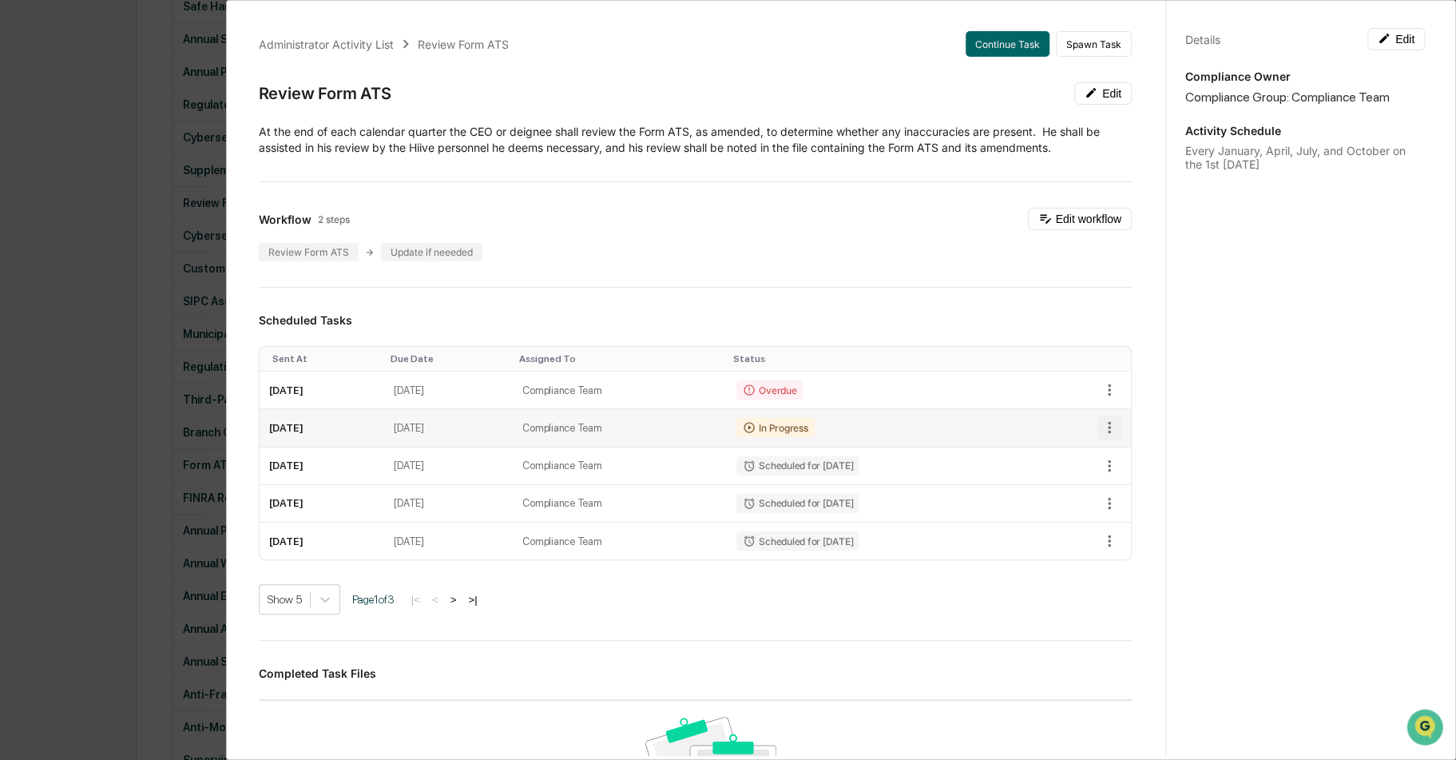
click at [1101, 423] on icon "button" at bounding box center [1110, 428] width 18 height 18
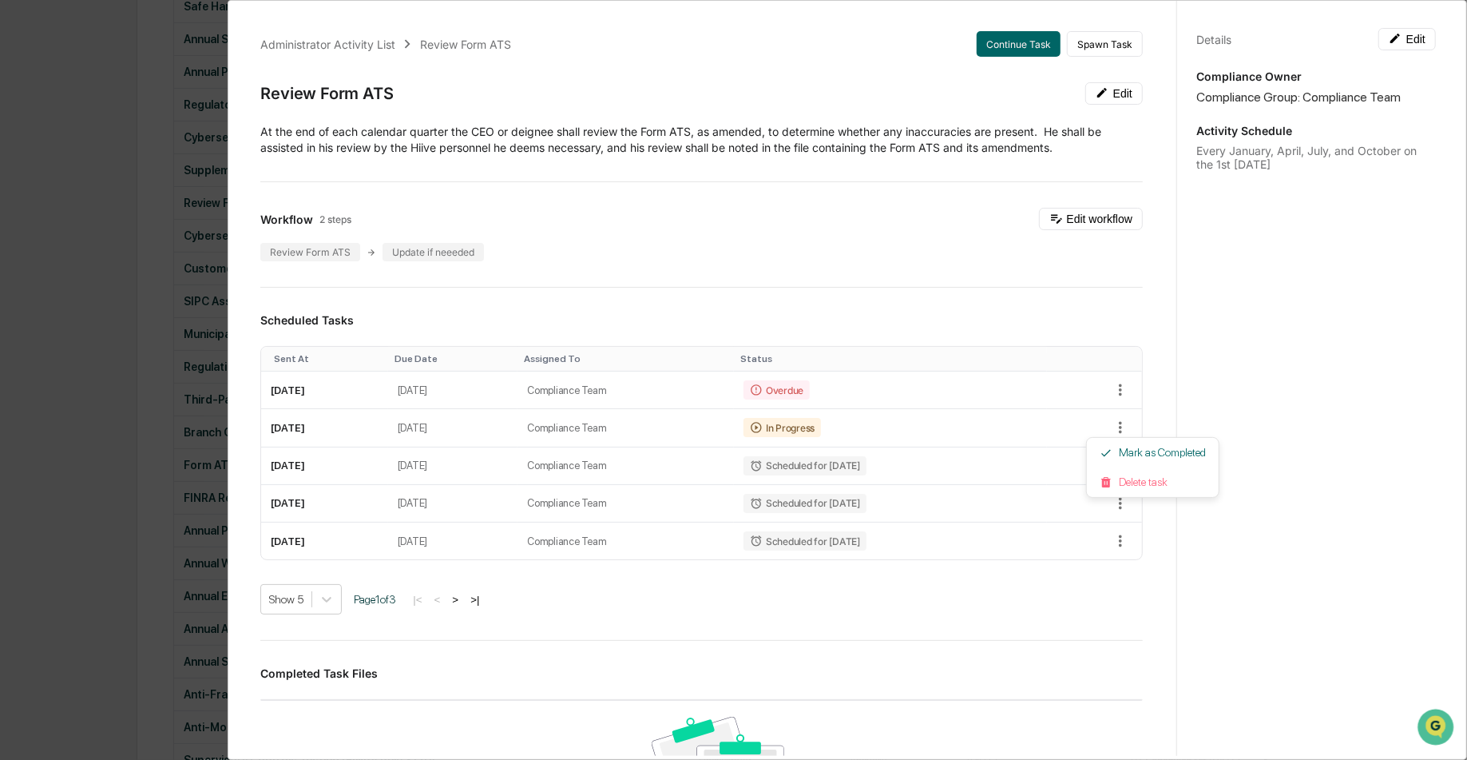
click at [1102, 394] on div at bounding box center [733, 380] width 1467 height 760
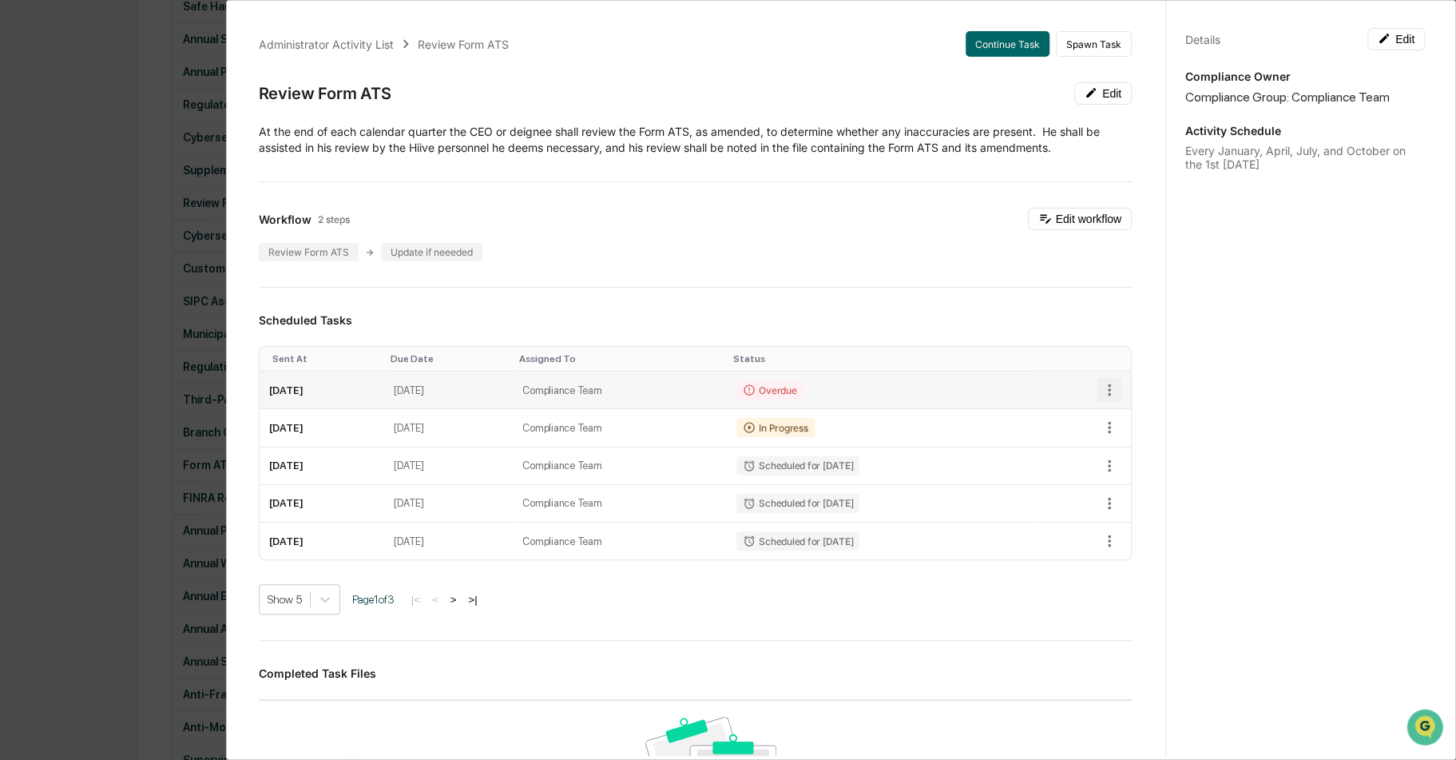
click at [1101, 386] on icon "button" at bounding box center [1110, 390] width 18 height 18
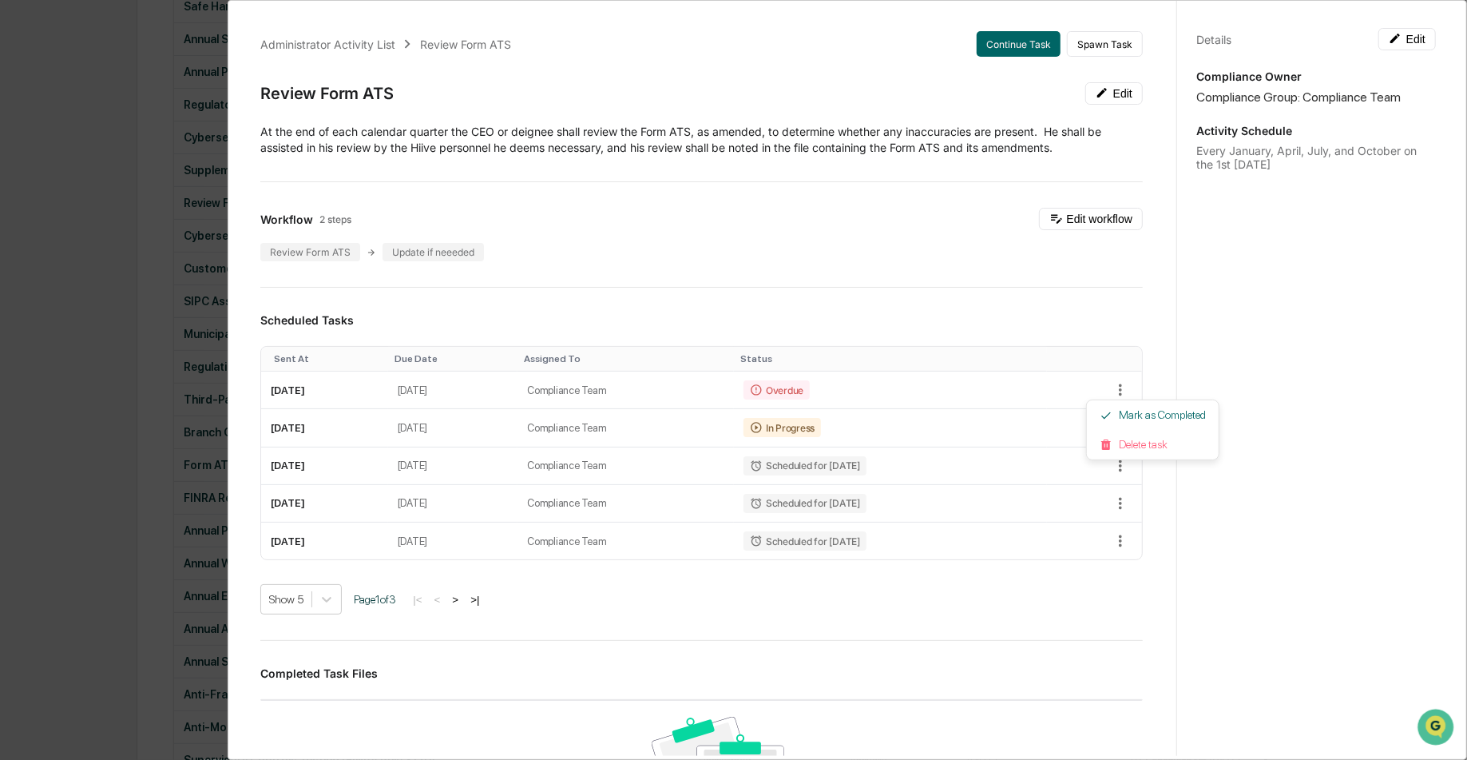
click at [768, 218] on div at bounding box center [733, 380] width 1467 height 760
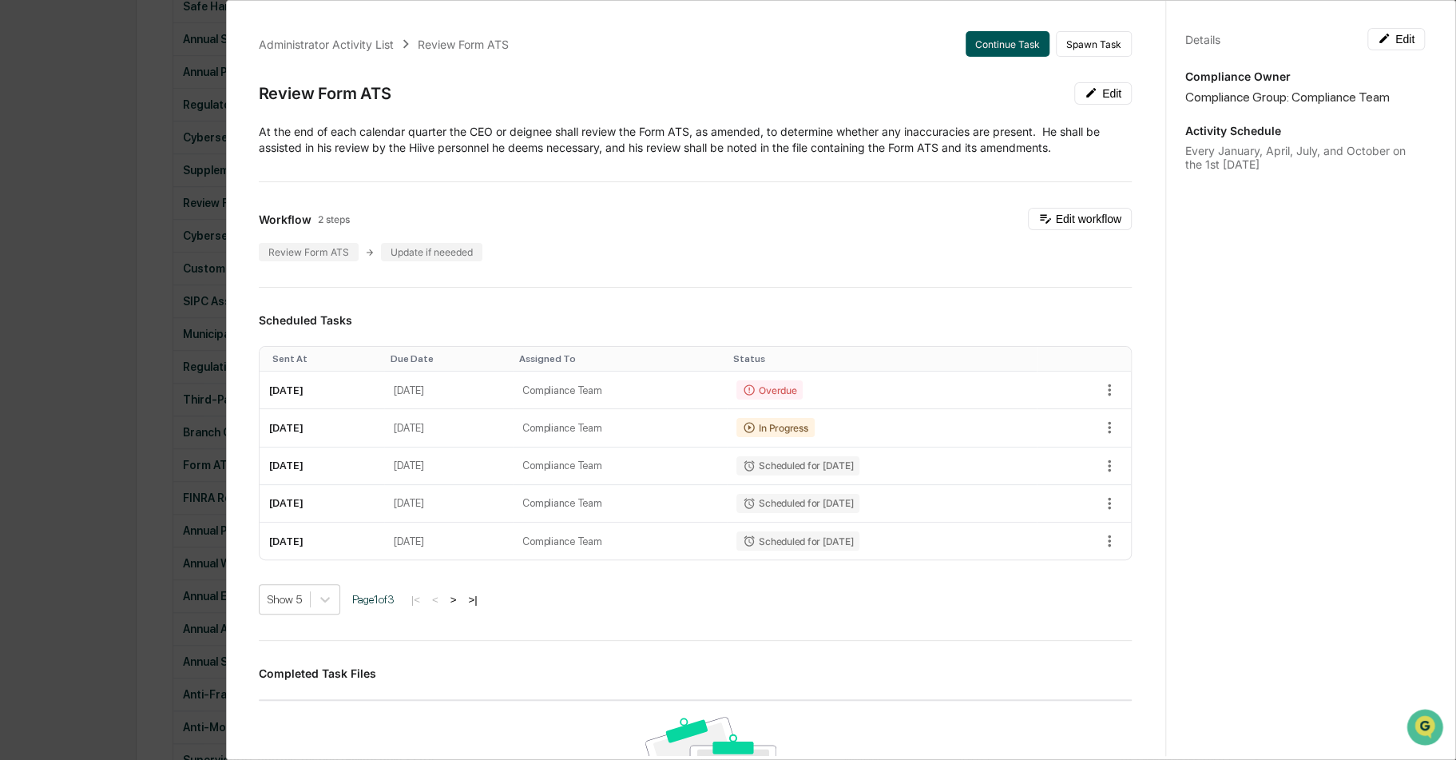
click at [971, 46] on button "Continue Task" at bounding box center [1008, 44] width 84 height 26
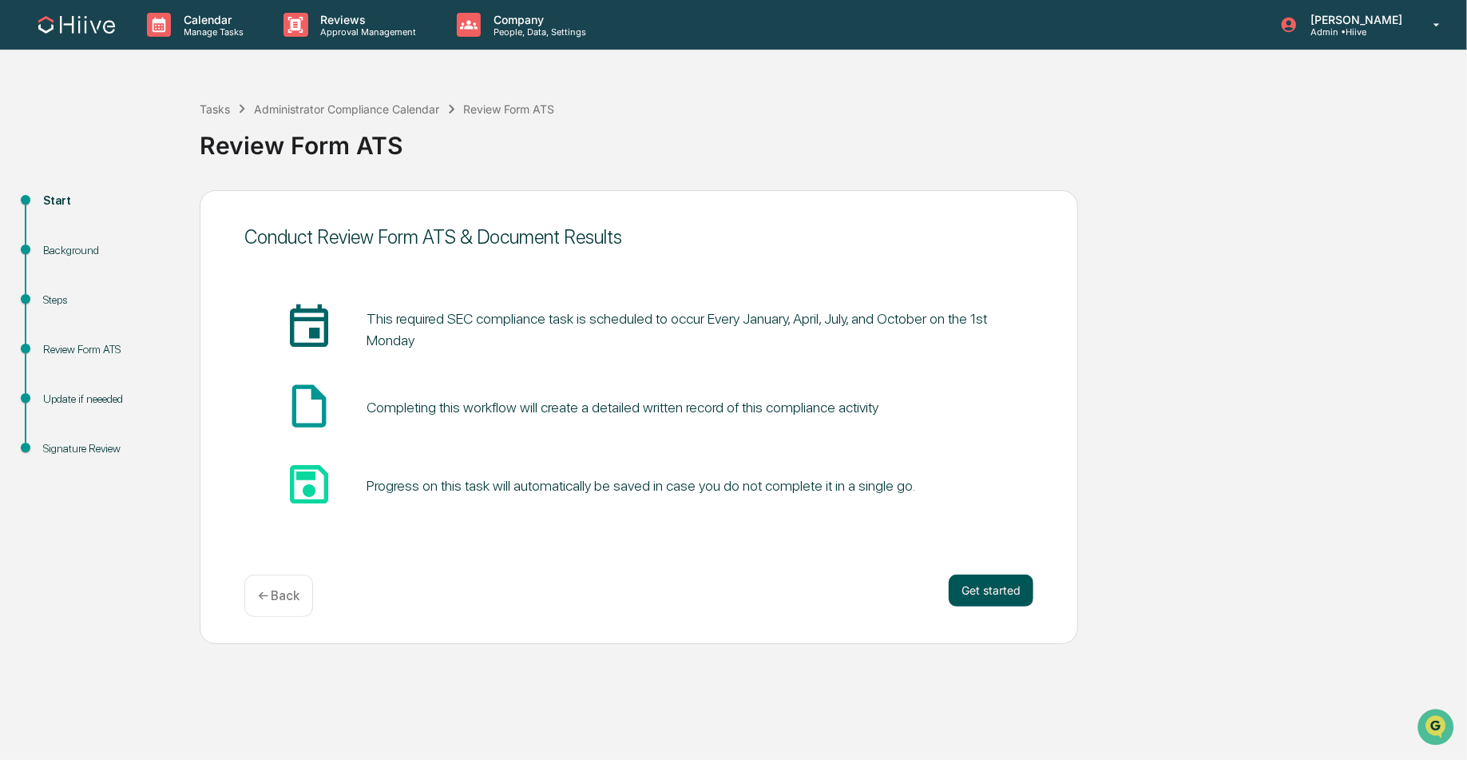
click at [992, 588] on button "Get started" at bounding box center [991, 590] width 85 height 32
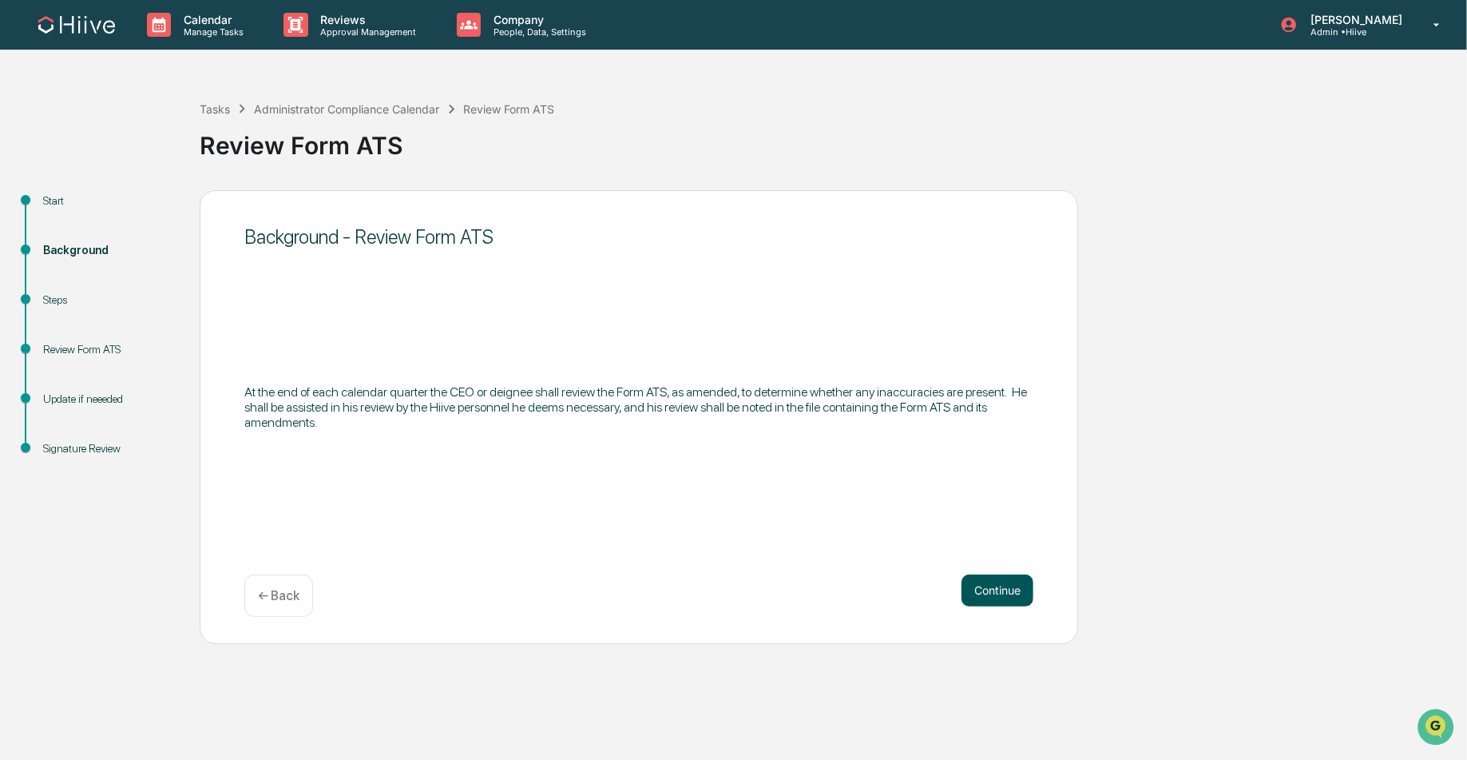
click at [994, 593] on button "Continue" at bounding box center [998, 590] width 72 height 32
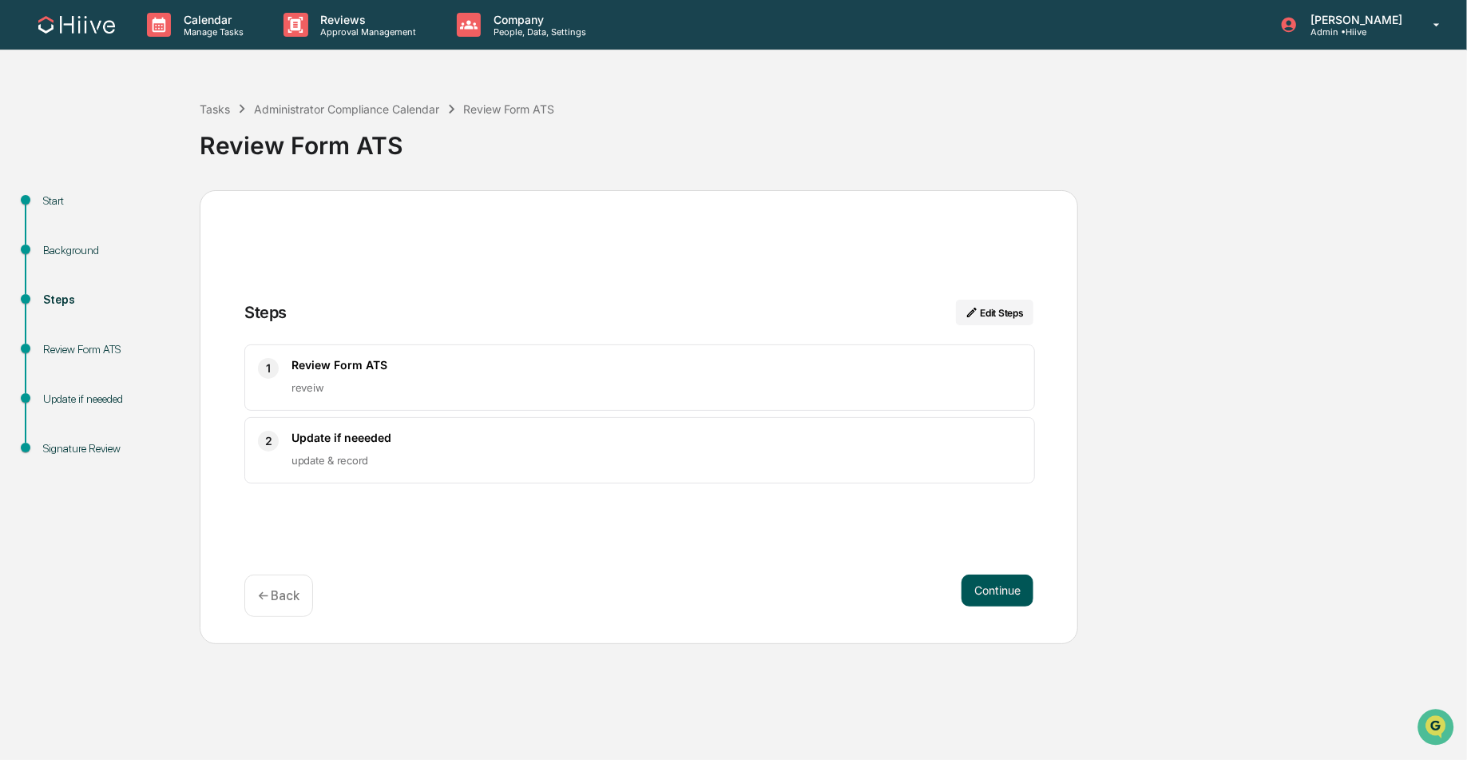
click at [1002, 582] on button "Continue" at bounding box center [998, 590] width 72 height 32
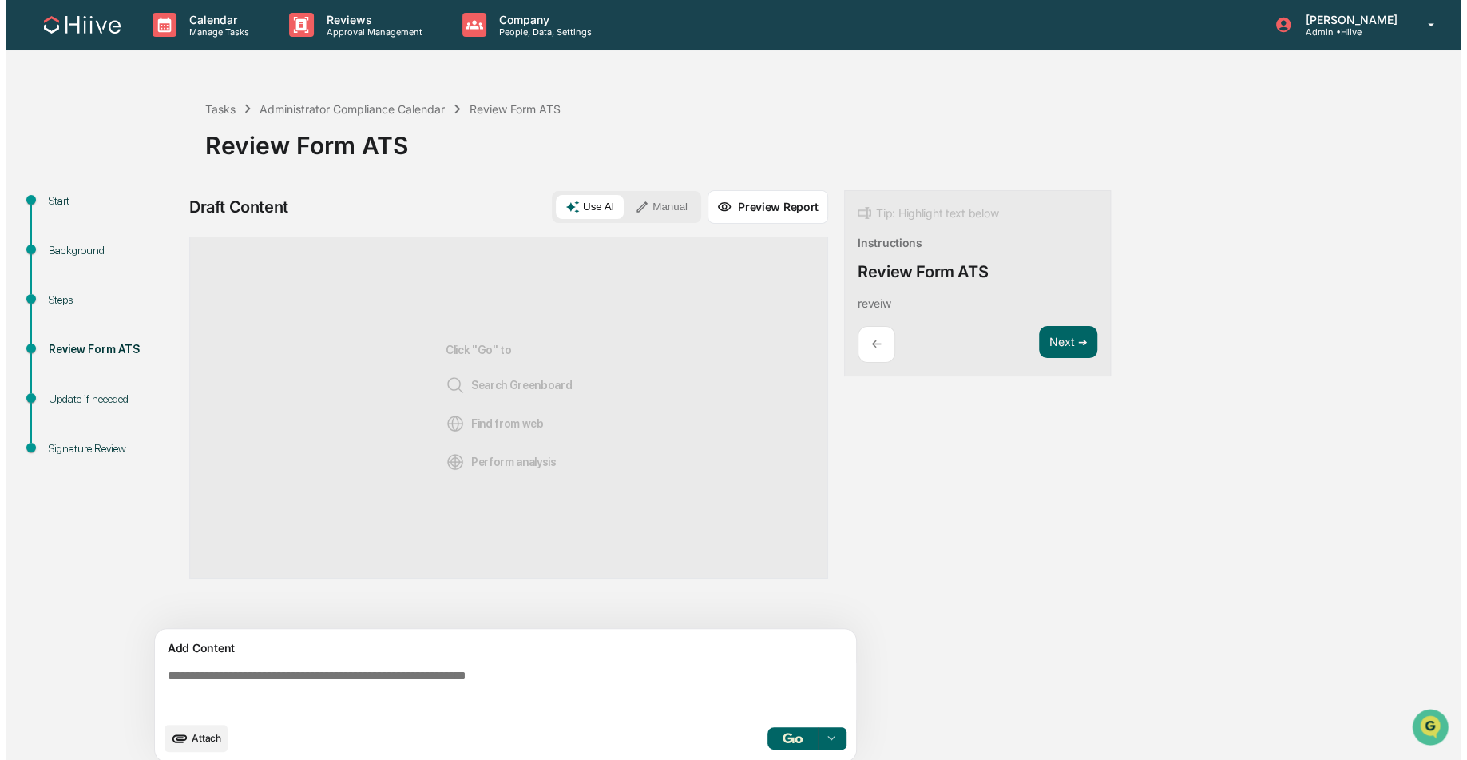
scroll to position [11, 0]
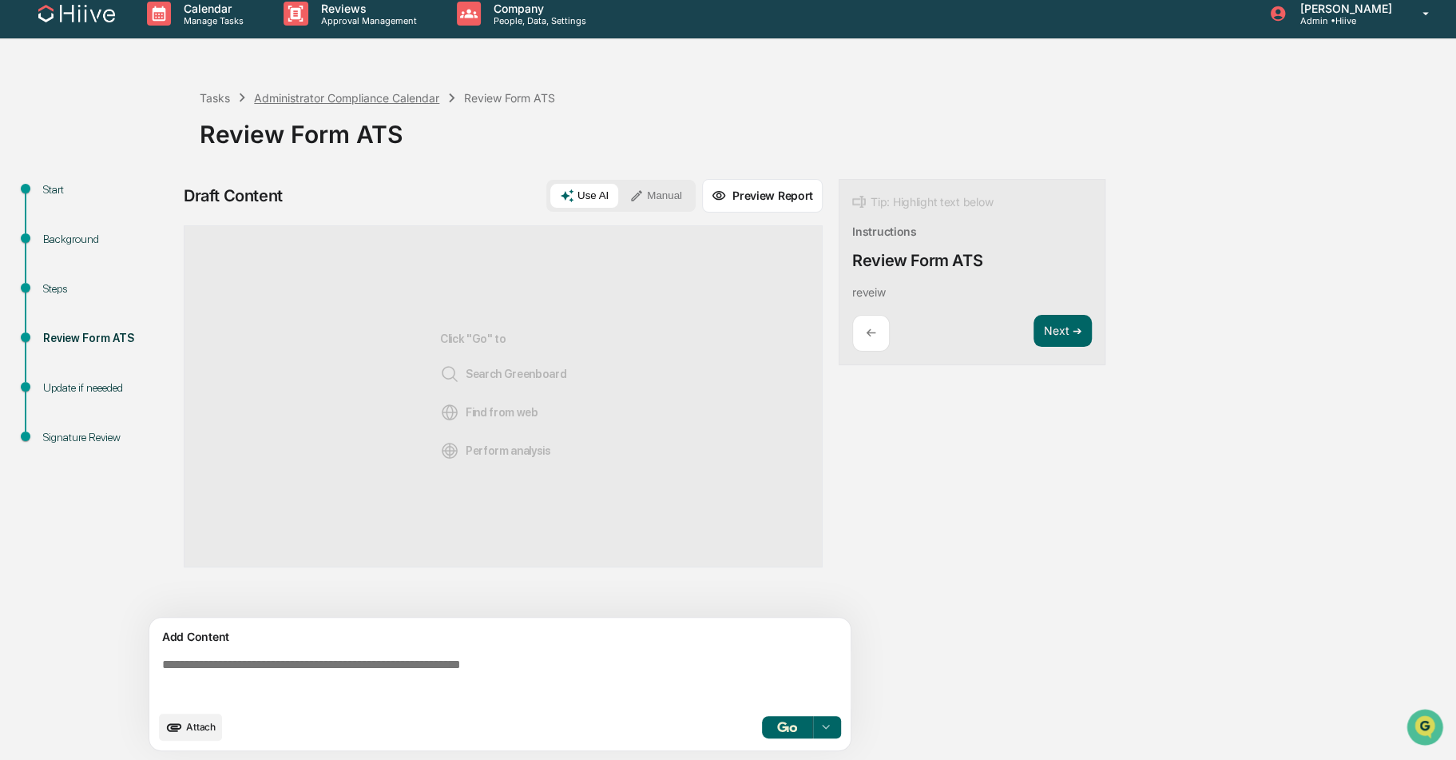
click at [367, 95] on div "Administrator Compliance Calendar" at bounding box center [346, 98] width 185 height 14
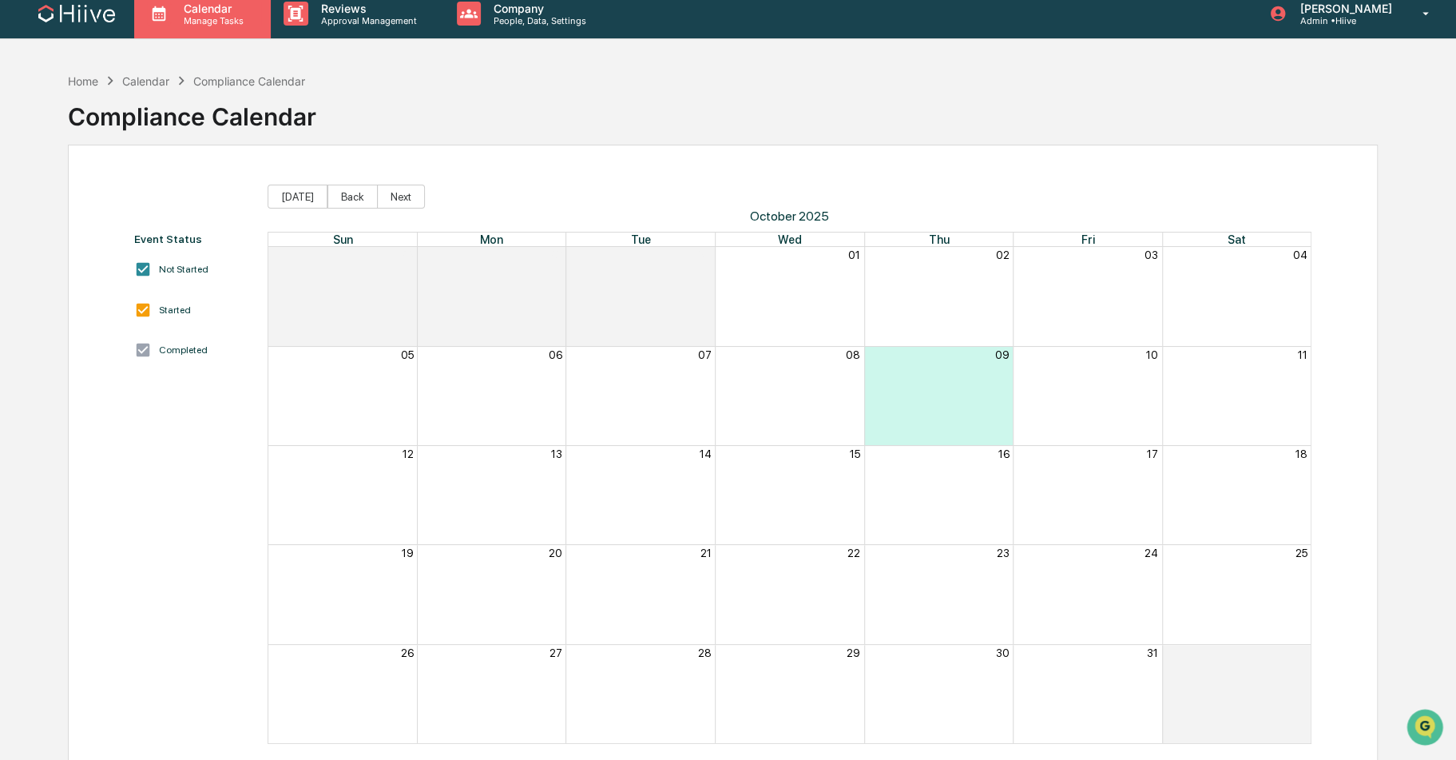
click at [200, 2] on p "Calendar" at bounding box center [211, 9] width 81 height 14
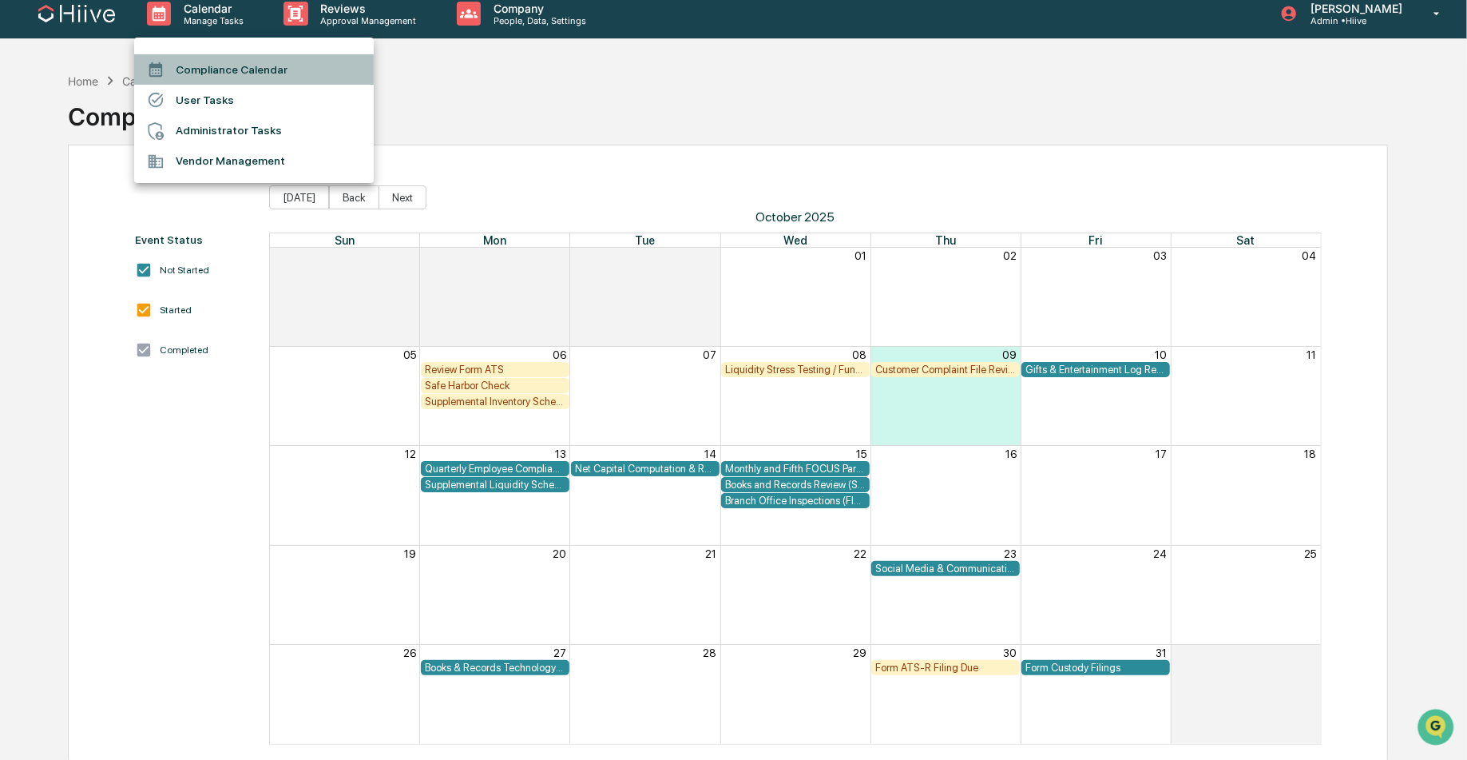
click at [220, 76] on li "Compliance Calendar" at bounding box center [254, 69] width 240 height 30
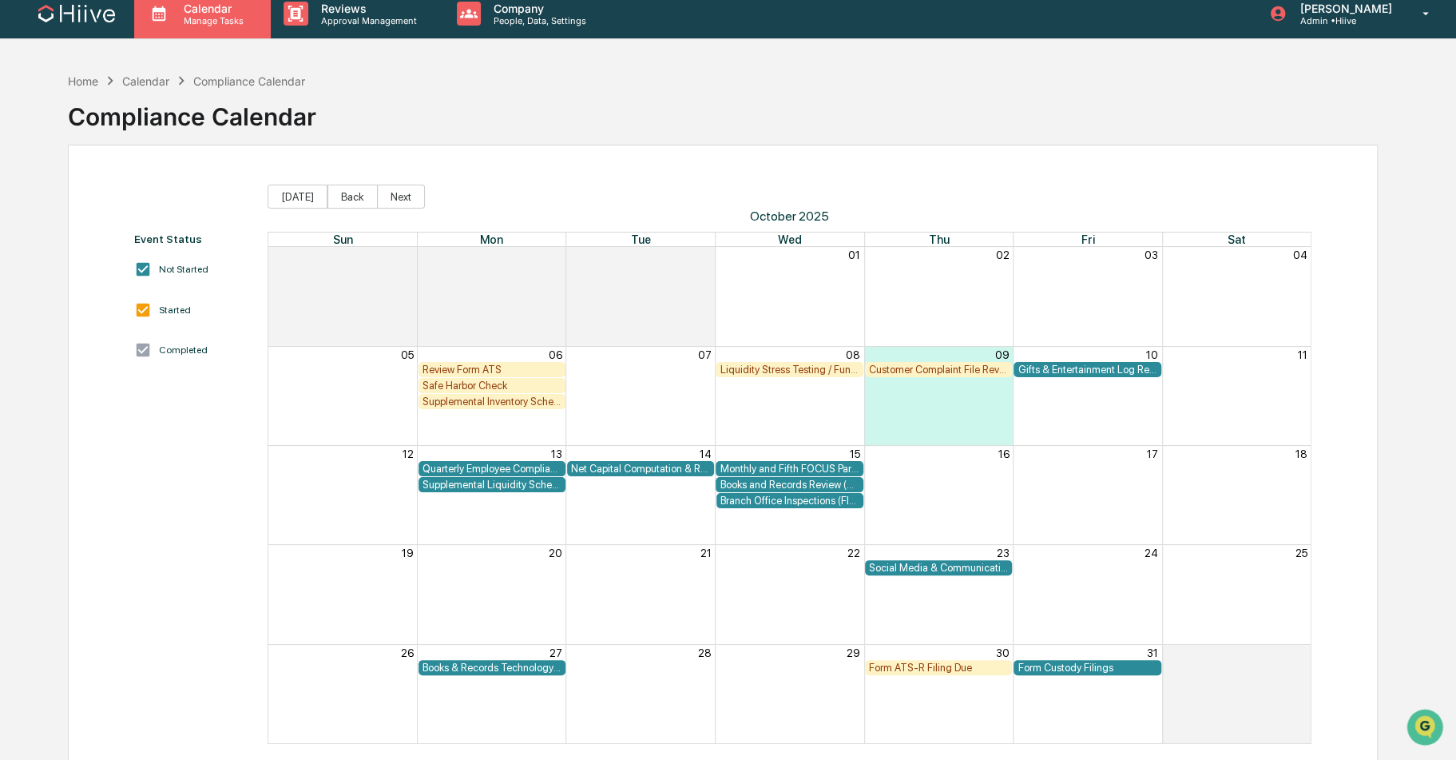
click at [208, 15] on p "Manage Tasks" at bounding box center [211, 20] width 81 height 11
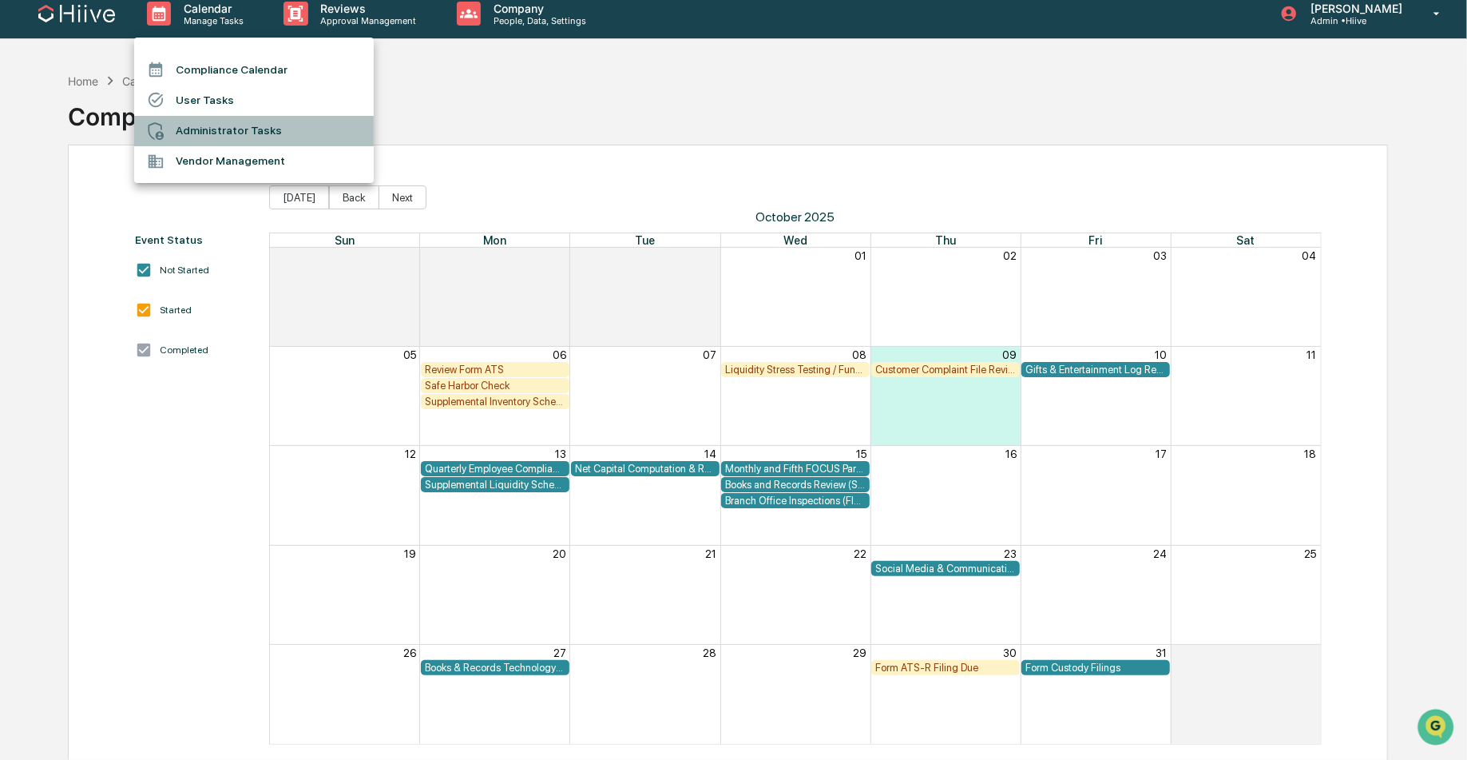
click at [216, 131] on li "Administrator Tasks" at bounding box center [254, 131] width 240 height 30
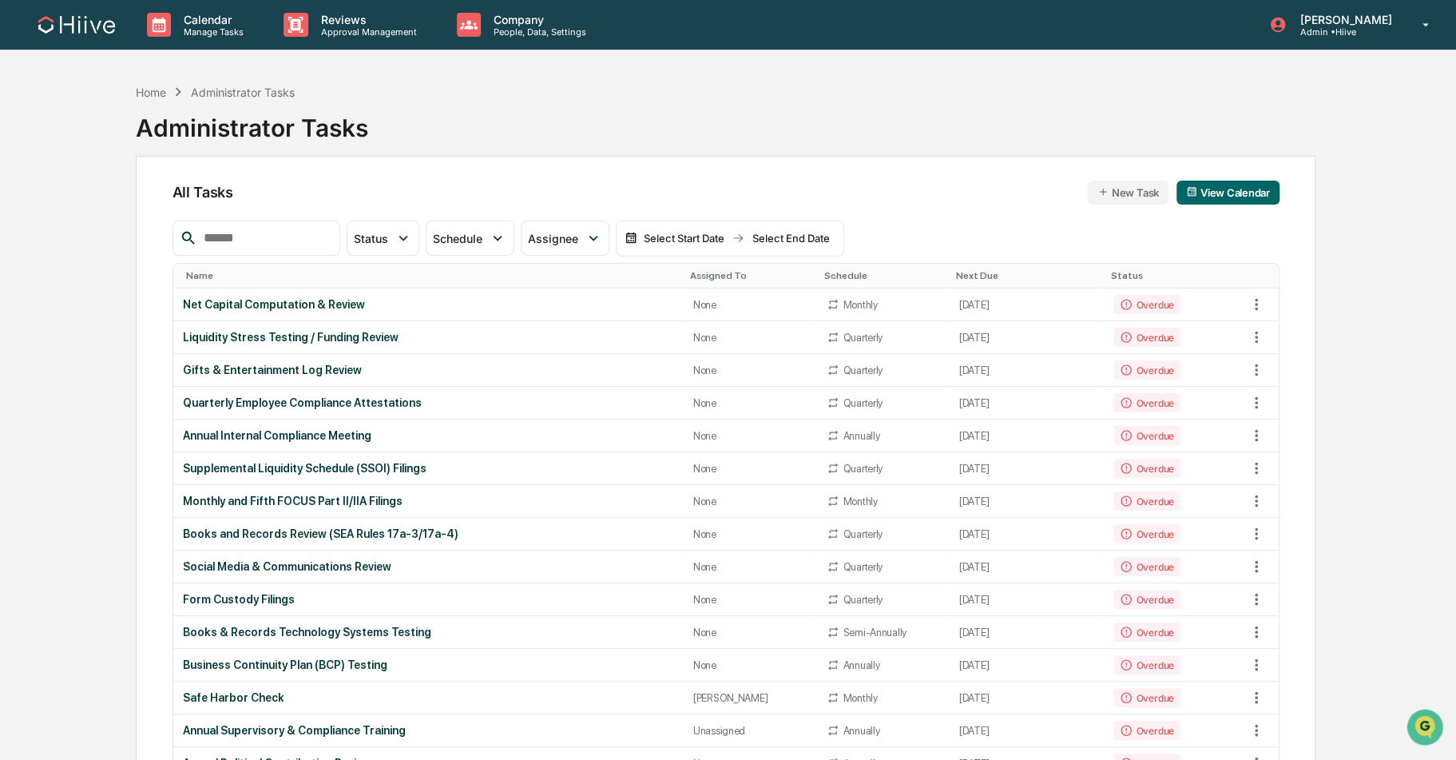
scroll to position [508, 0]
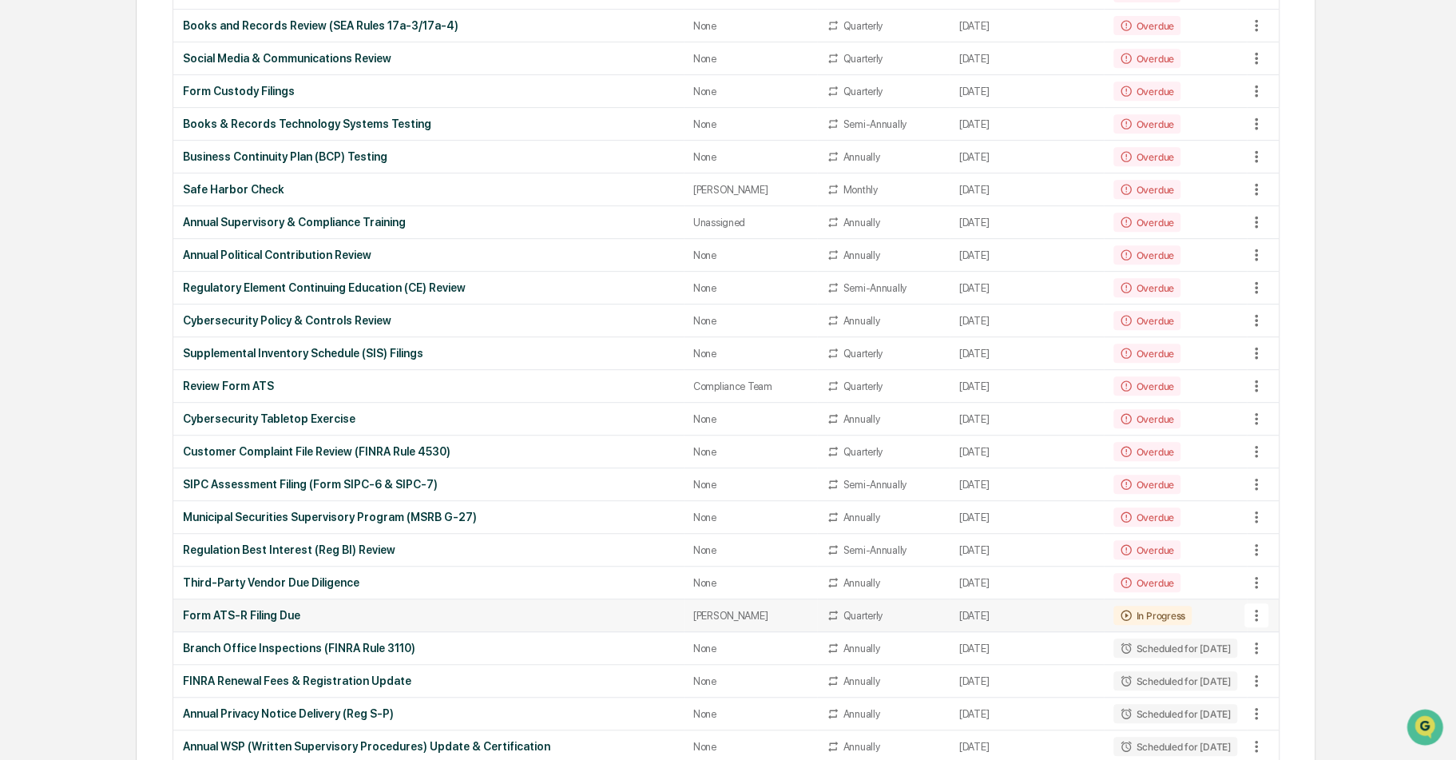
click at [369, 609] on div "Form ATS-R Filing Due" at bounding box center [428, 615] width 491 height 13
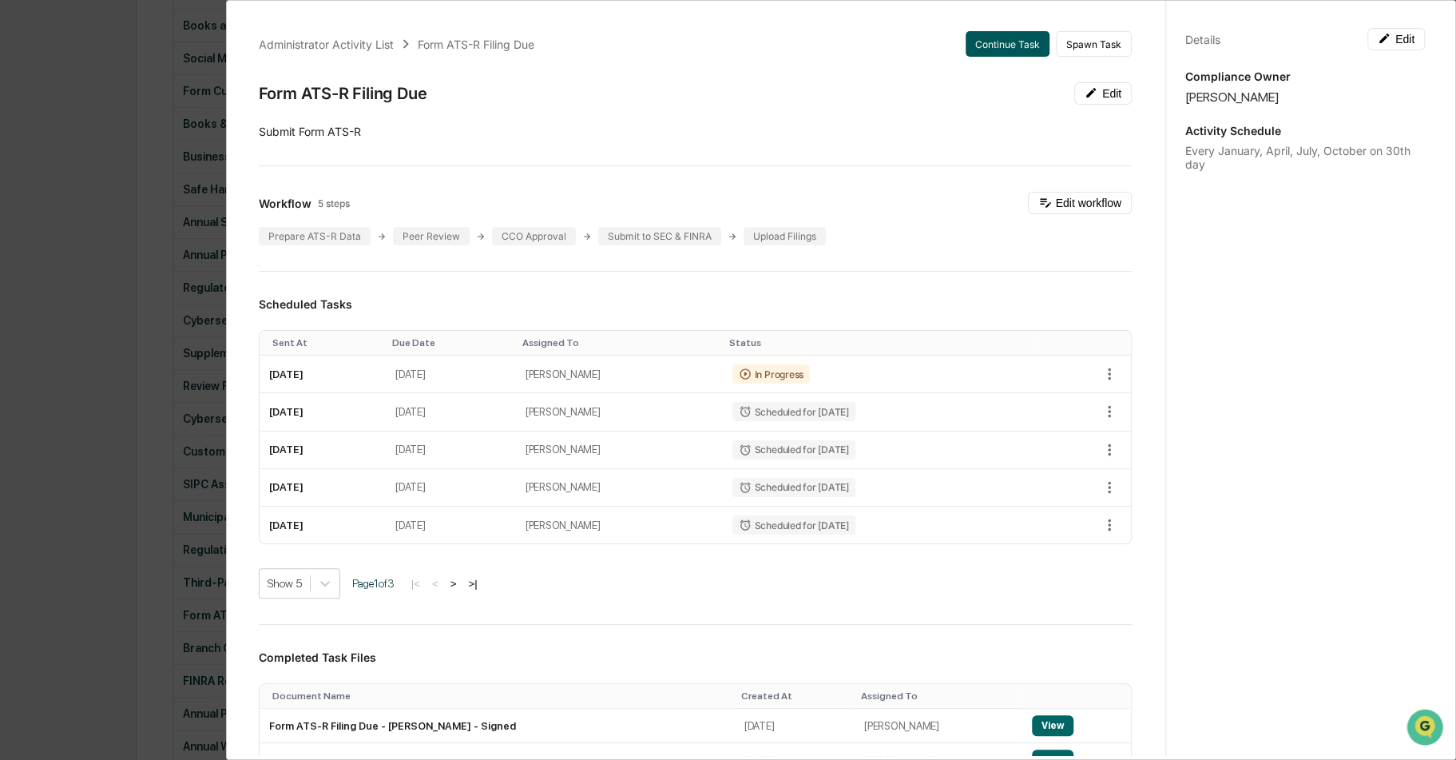
click at [980, 50] on button "Continue Task" at bounding box center [1008, 44] width 84 height 26
